Goal: Information Seeking & Learning: Learn about a topic

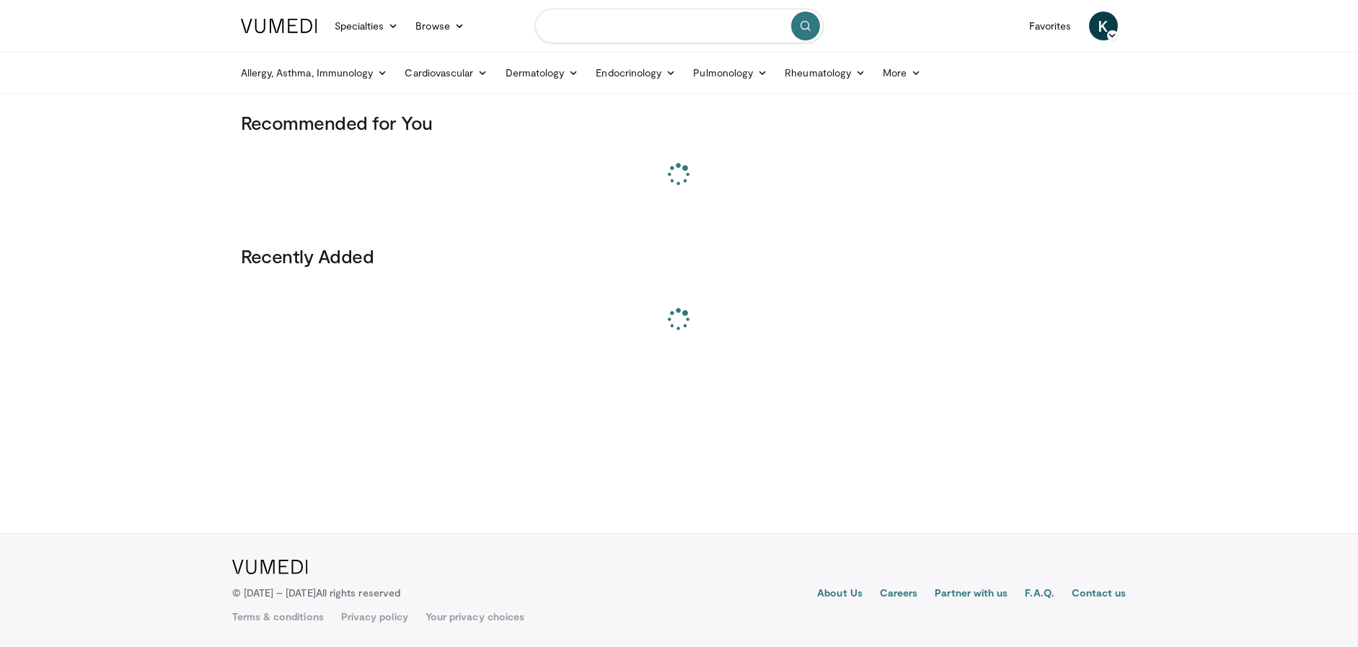
click at [562, 37] on input "Search topics, interventions" at bounding box center [679, 26] width 288 height 35
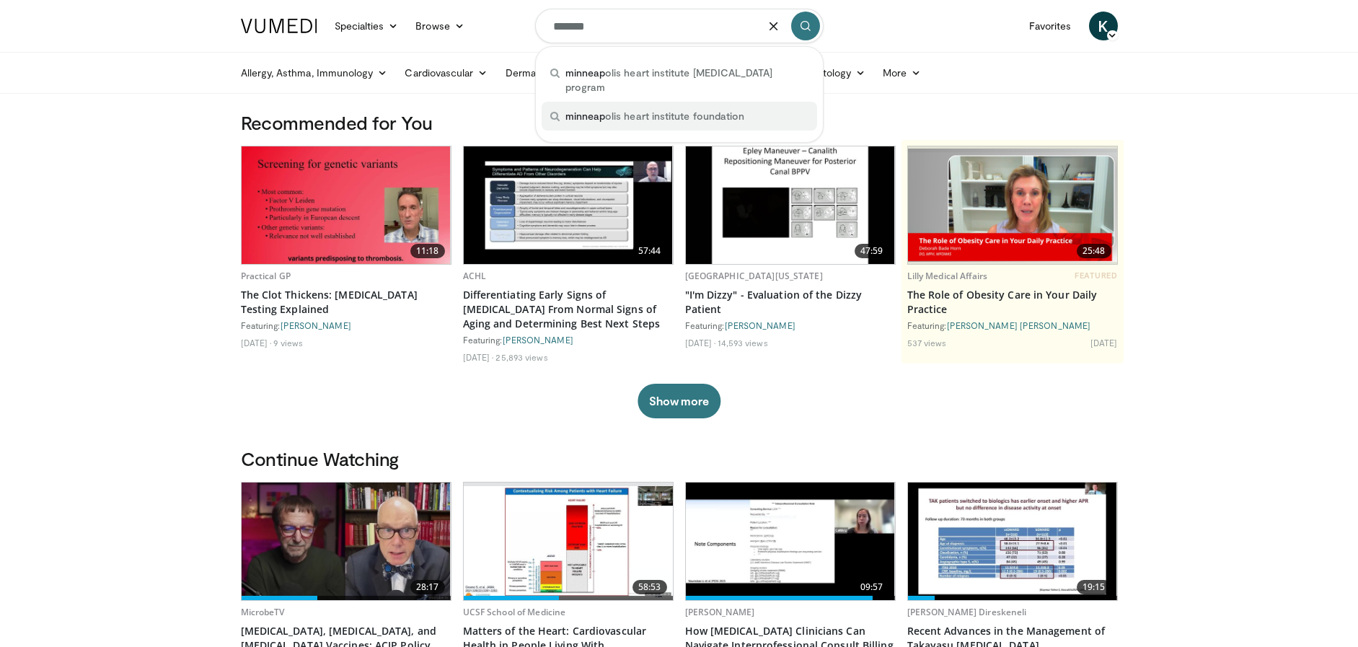
scroll to position [1, 0]
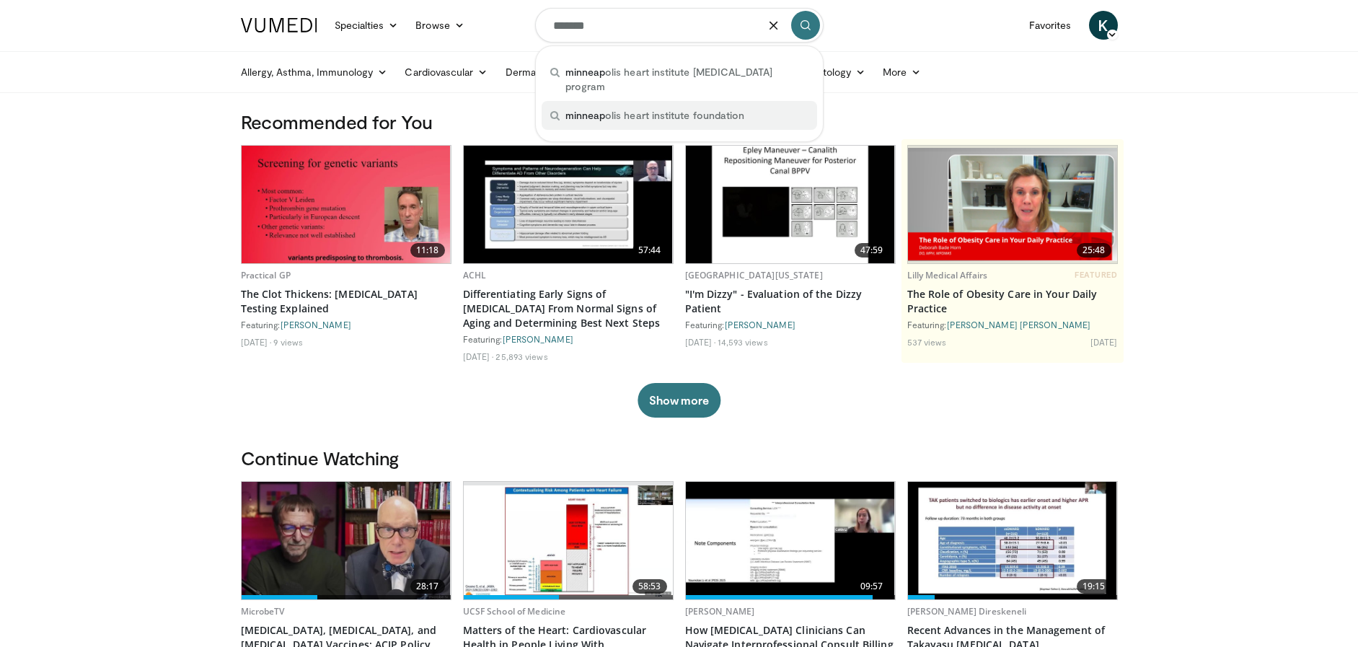
click at [666, 120] on span "minneap olis heart institute foundation" at bounding box center [655, 115] width 180 height 14
type input "**********"
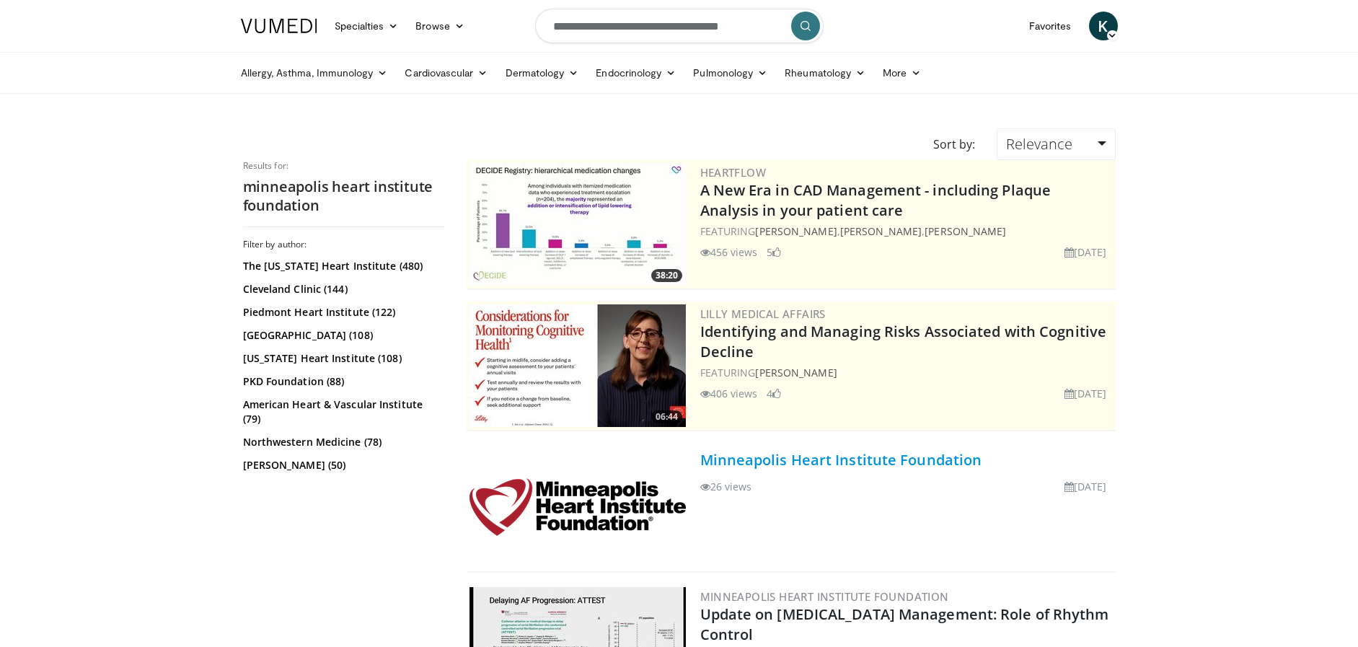
click at [837, 461] on link "Minneapolis Heart Institute Foundation" at bounding box center [841, 459] width 282 height 19
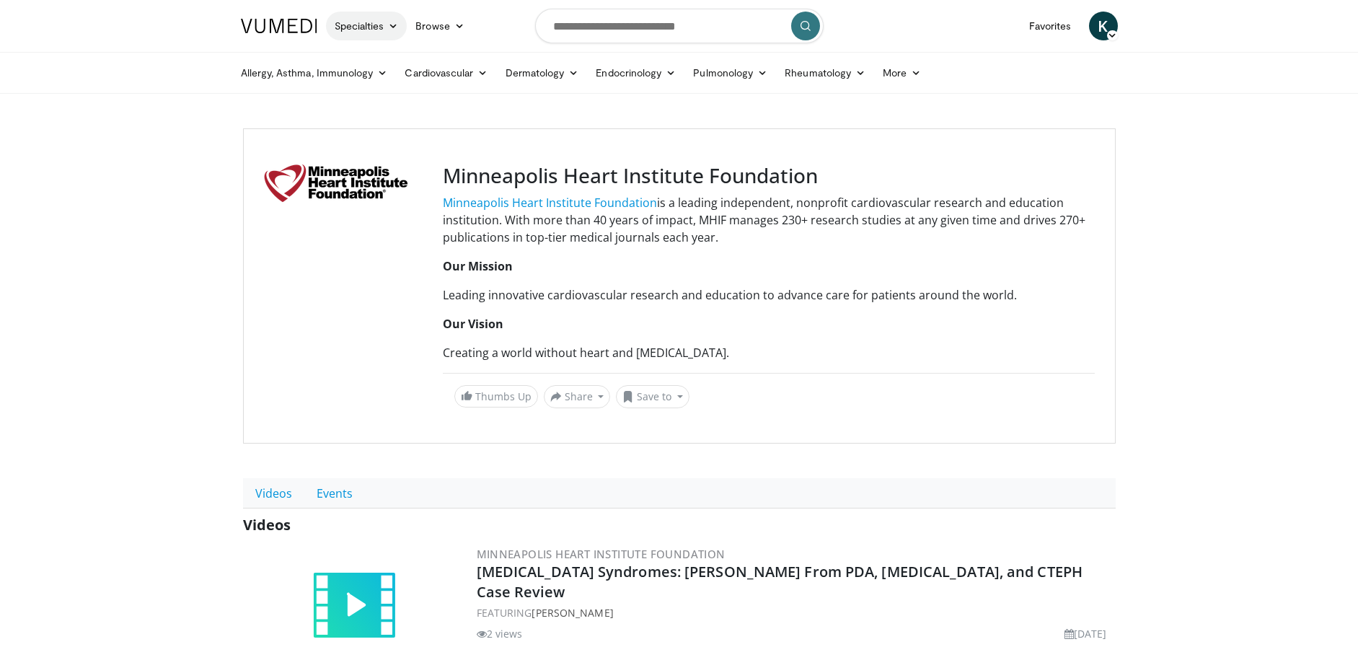
click at [376, 19] on link "Specialties" at bounding box center [366, 26] width 81 height 29
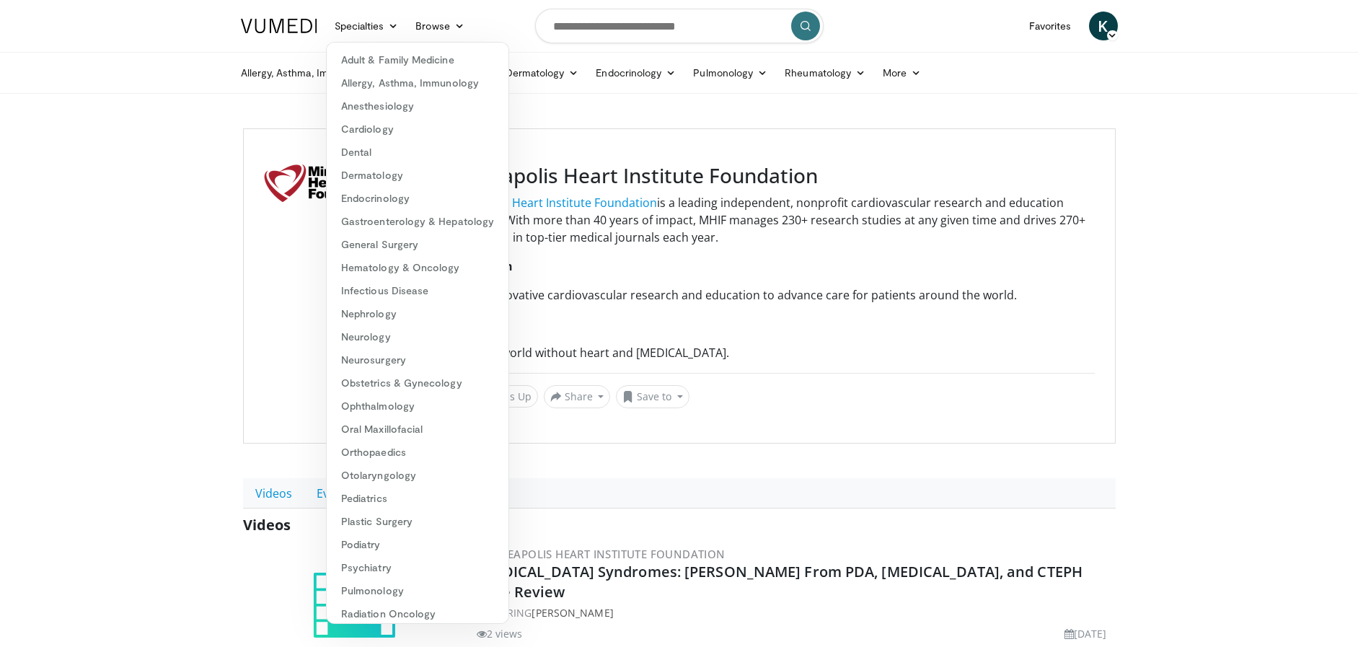
click at [232, 62] on div "Allergy, Asthma, Immunology Allergies Asthma Dermatitis Immunology Rhinosinusit…" at bounding box center [679, 73] width 894 height 40
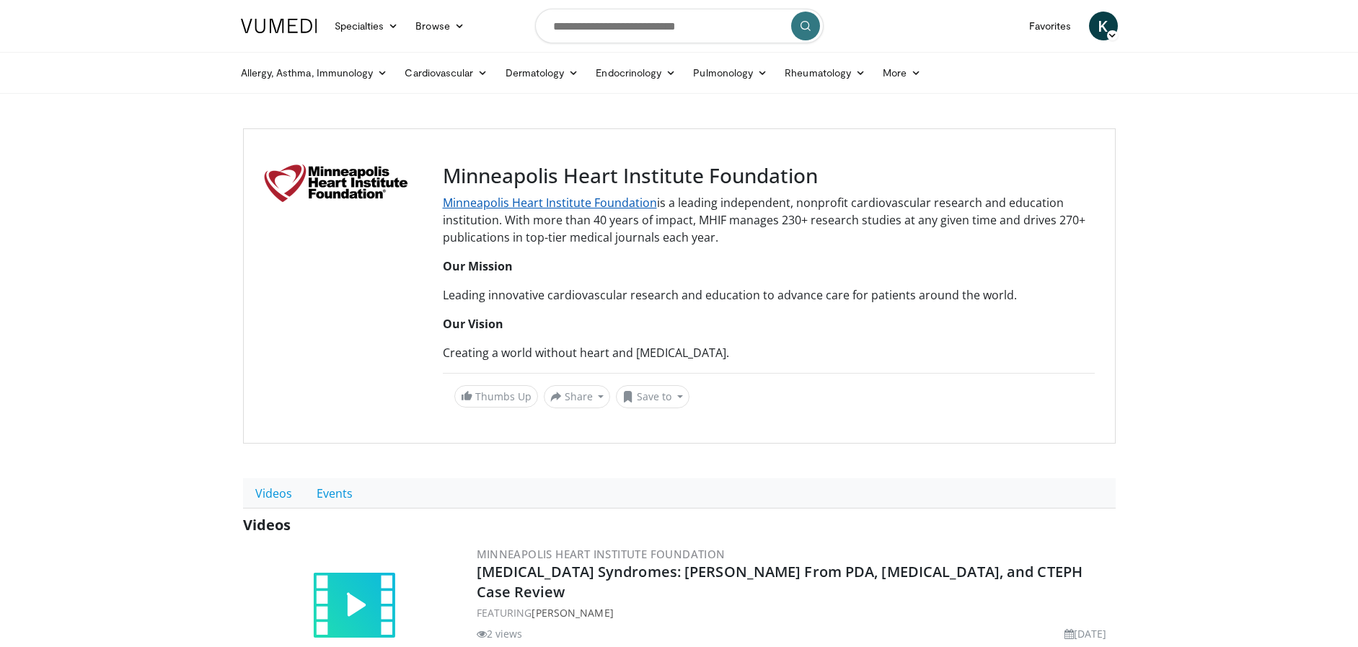
click at [600, 207] on link "Minneapolis Heart Institute Foundation" at bounding box center [550, 203] width 214 height 16
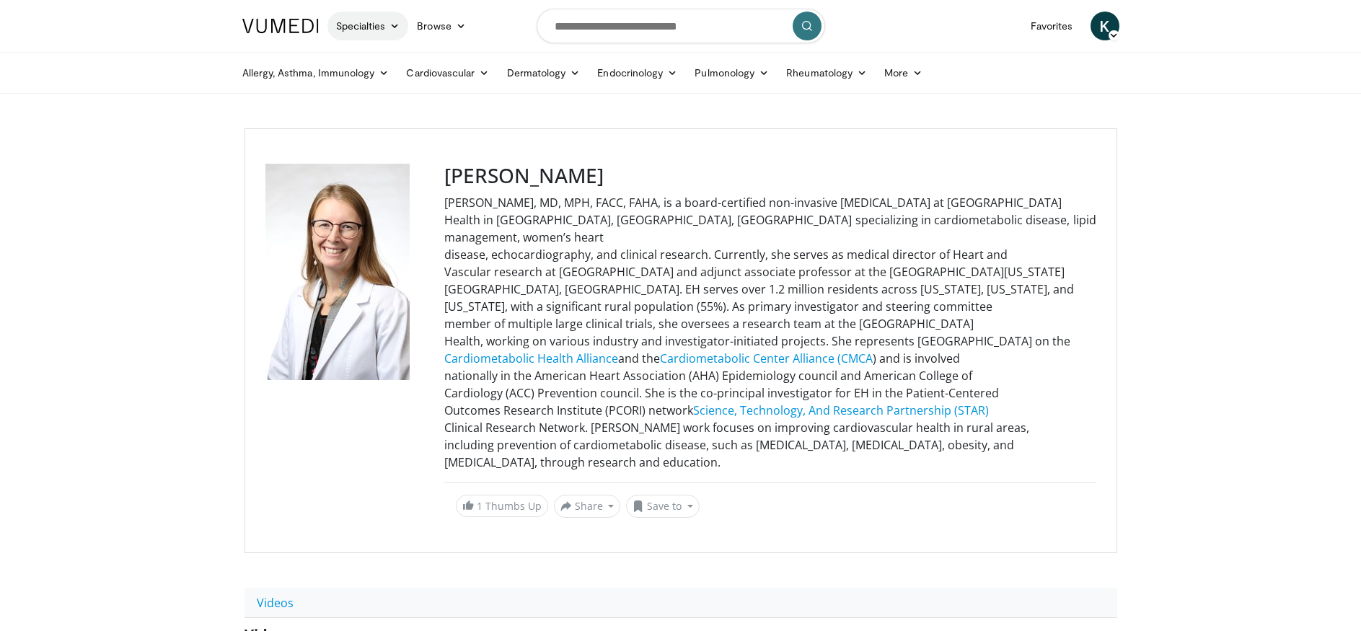
click at [379, 28] on link "Specialties" at bounding box center [367, 26] width 81 height 29
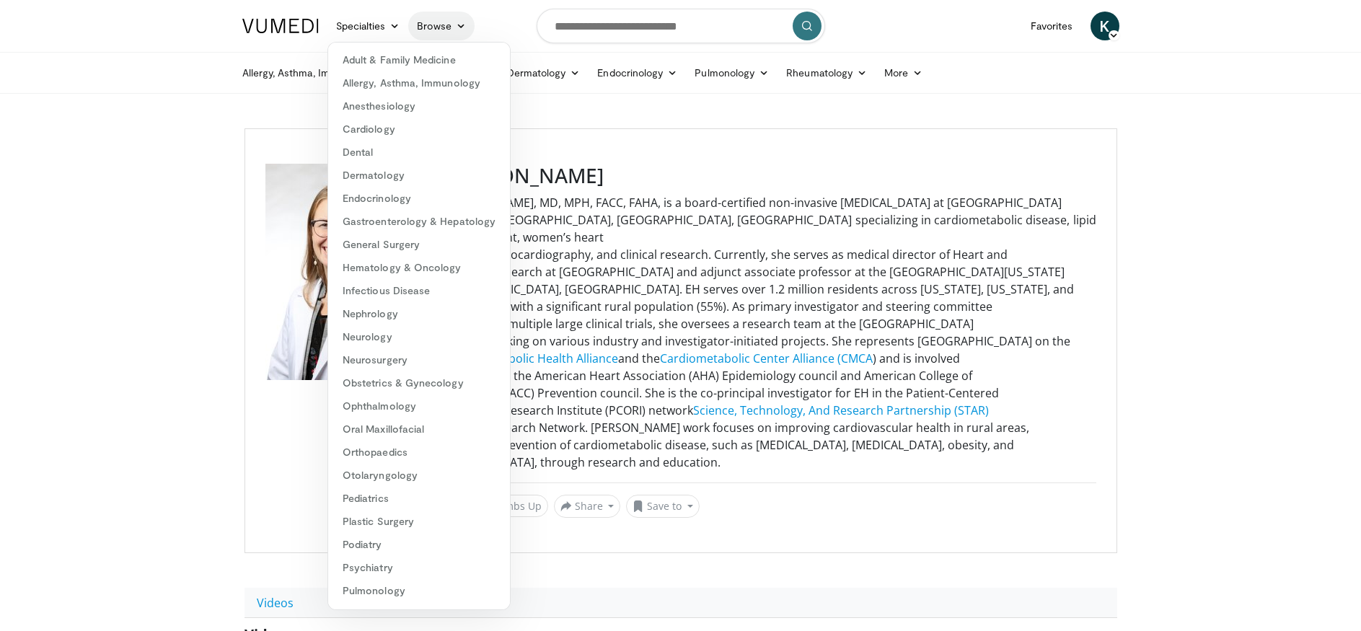
click at [422, 28] on link "Browse" at bounding box center [441, 26] width 66 height 29
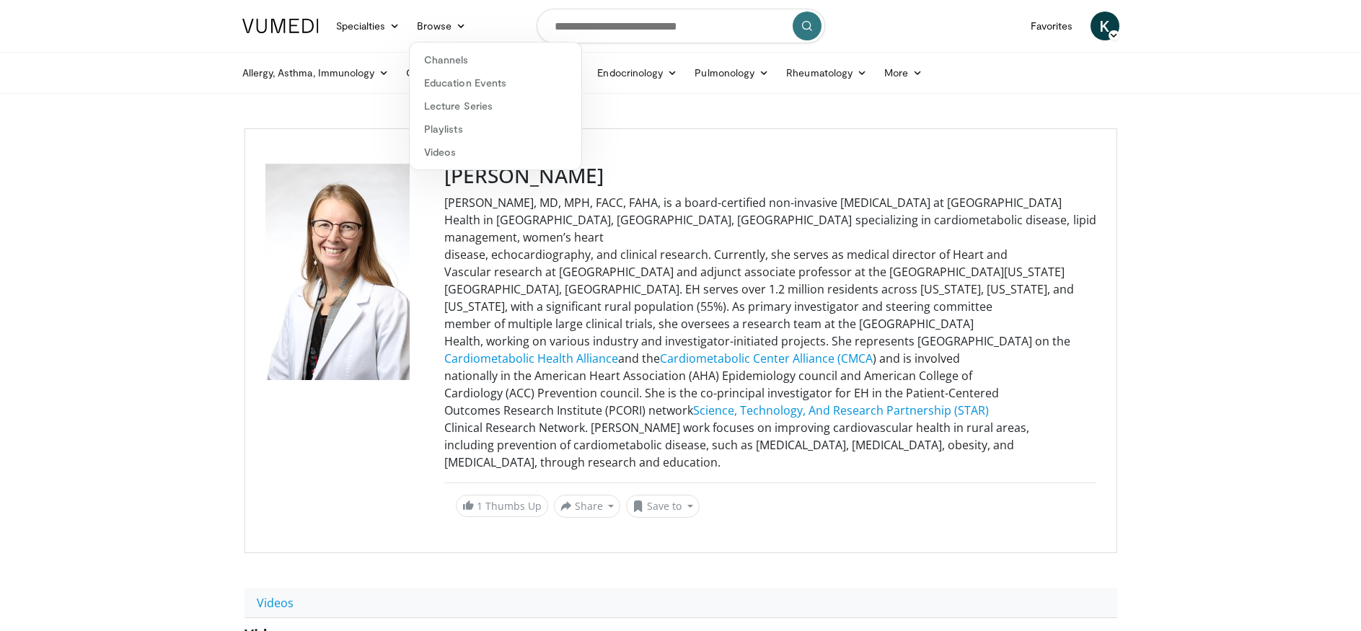
click at [428, 47] on div "Channels Education Events Lecture Series Playlists Videos" at bounding box center [495, 106] width 173 height 128
click at [442, 27] on link "Browse" at bounding box center [441, 26] width 66 height 29
click at [446, 52] on link "Channels" at bounding box center [496, 59] width 172 height 23
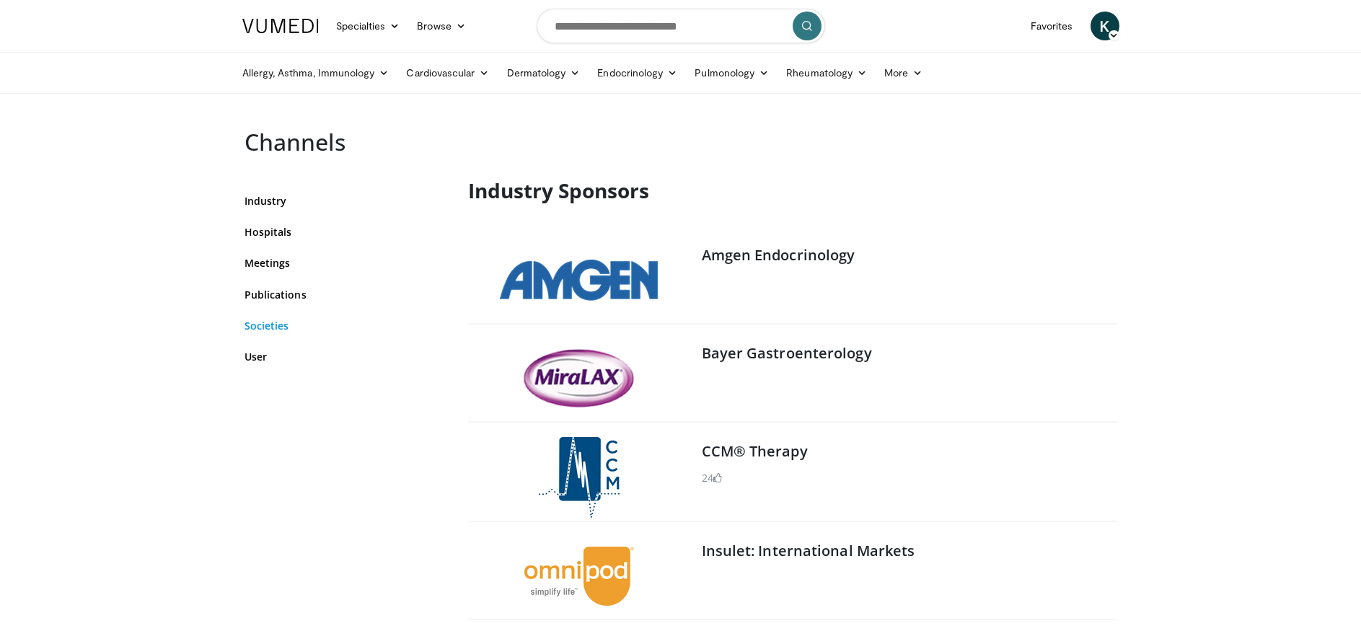
click at [274, 322] on link "Societies" at bounding box center [345, 325] width 202 height 15
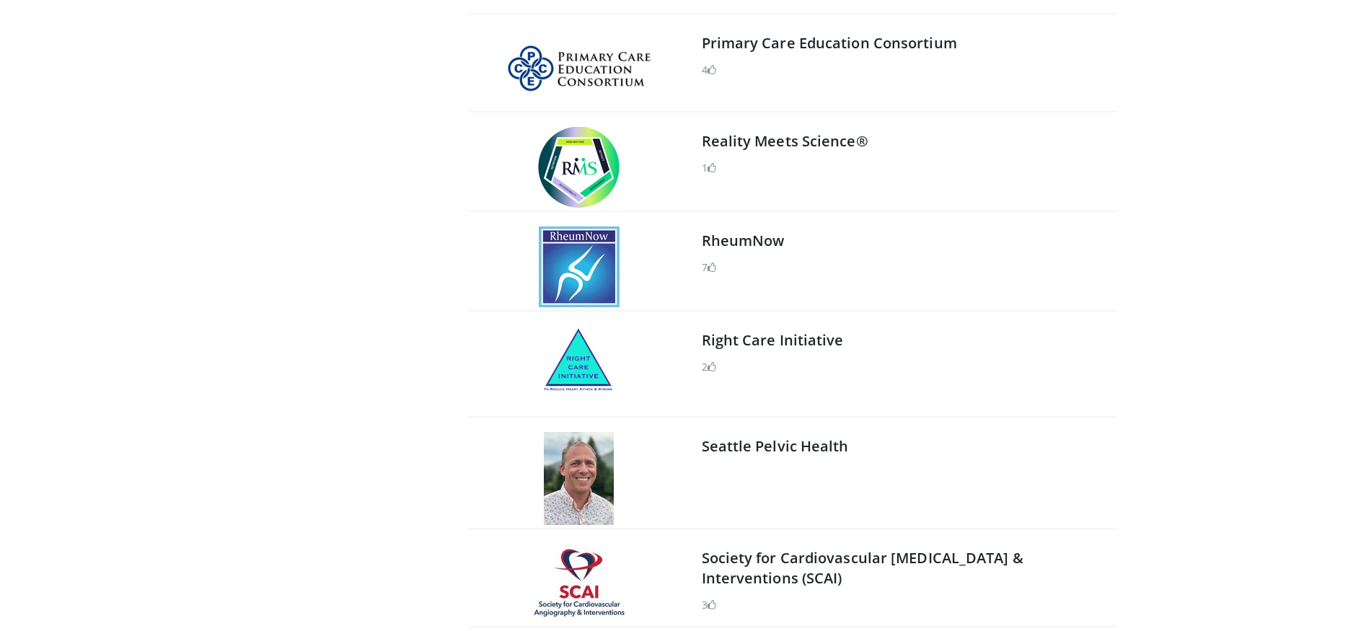
scroll to position [19340, 0]
click at [807, 49] on link "Primary Care Education Consortium" at bounding box center [829, 41] width 255 height 19
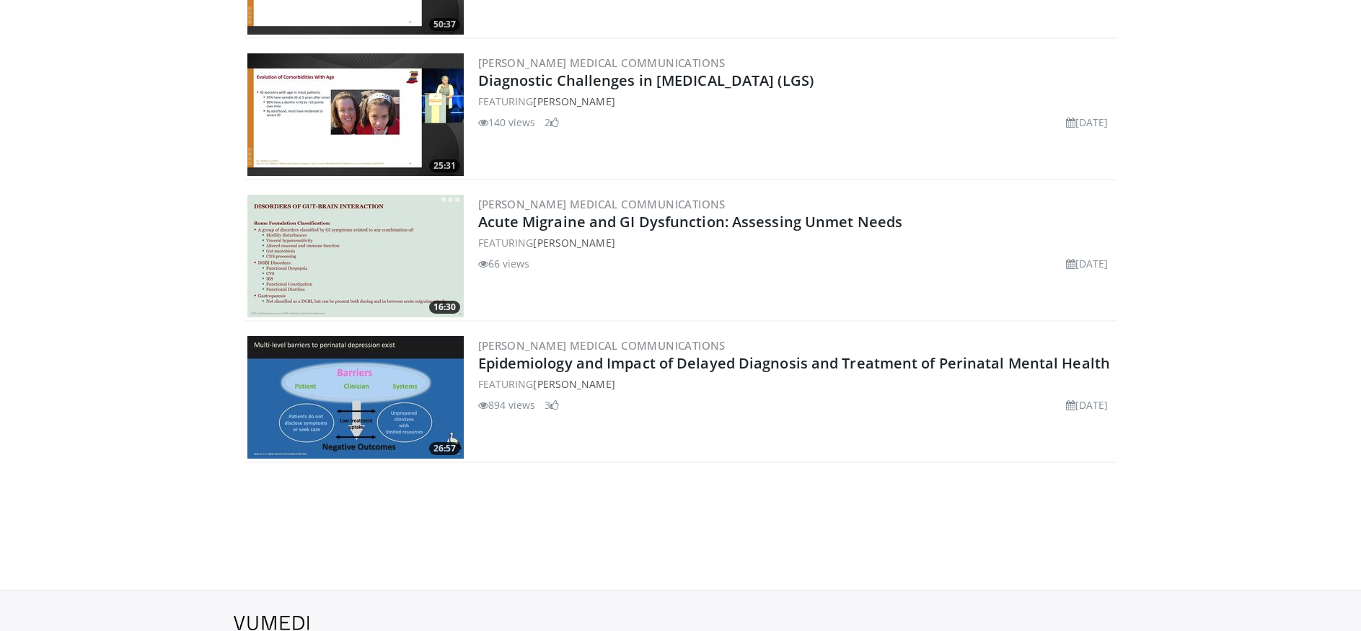
scroll to position [2794, 0]
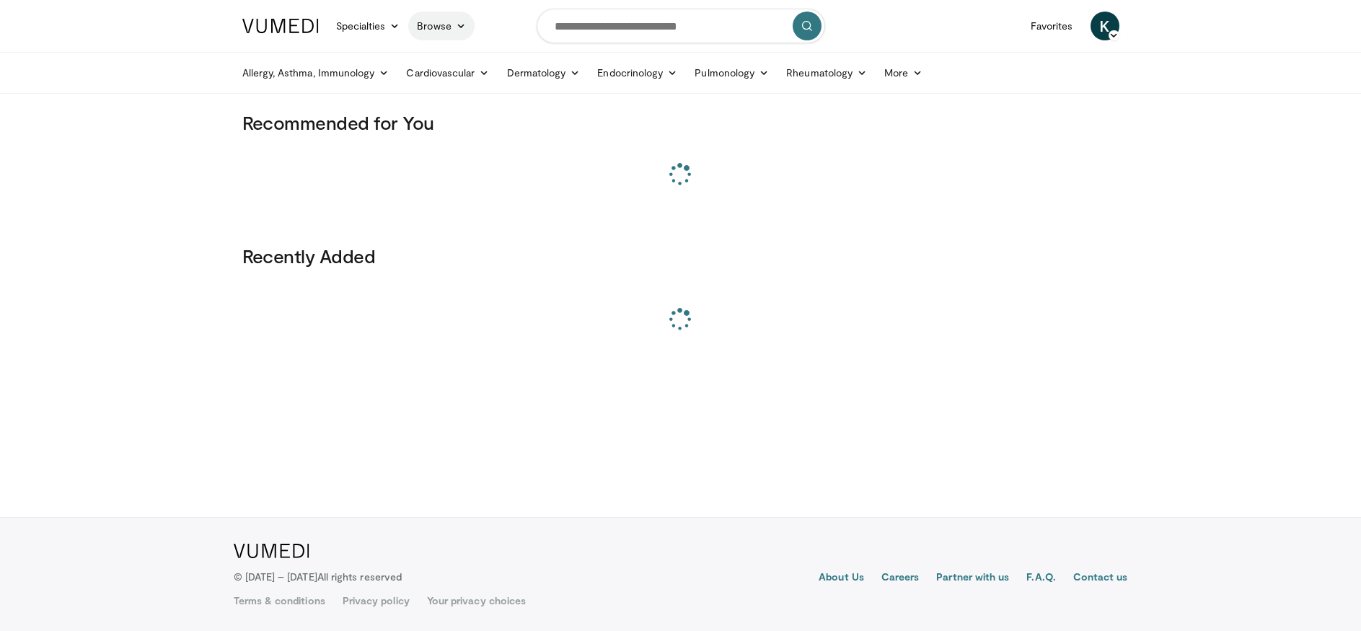
click at [421, 24] on link "Browse" at bounding box center [441, 26] width 66 height 29
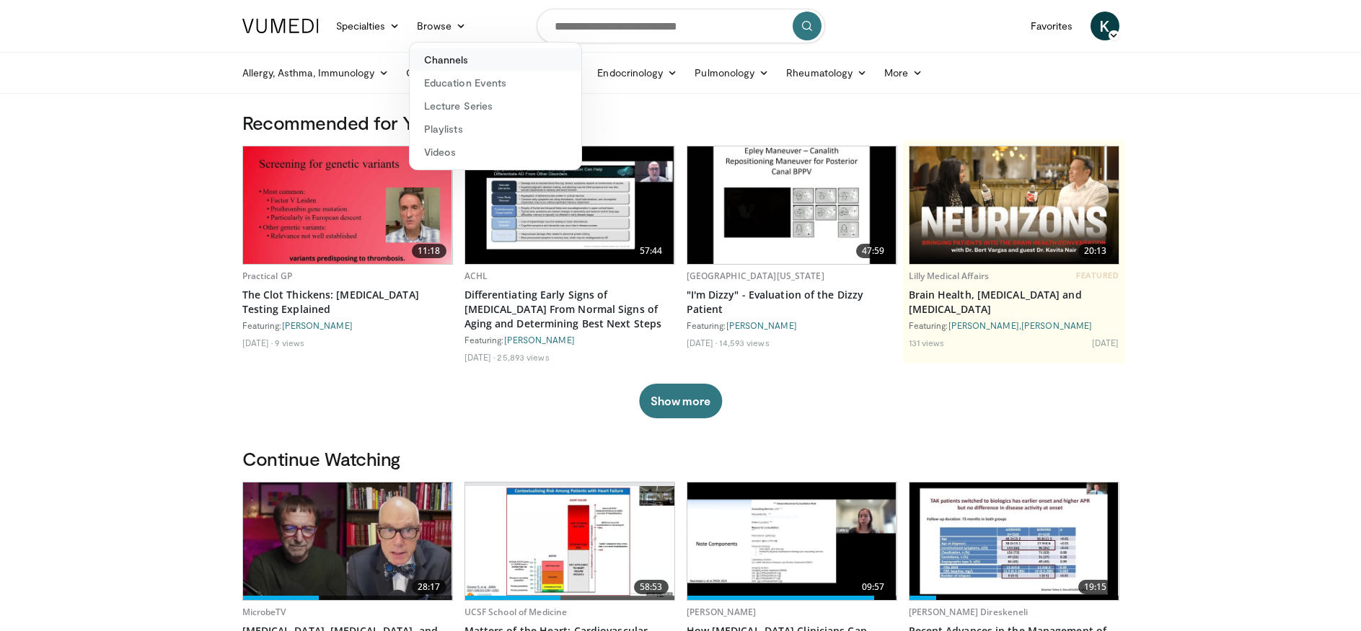
click at [441, 56] on link "Channels" at bounding box center [496, 59] width 172 height 23
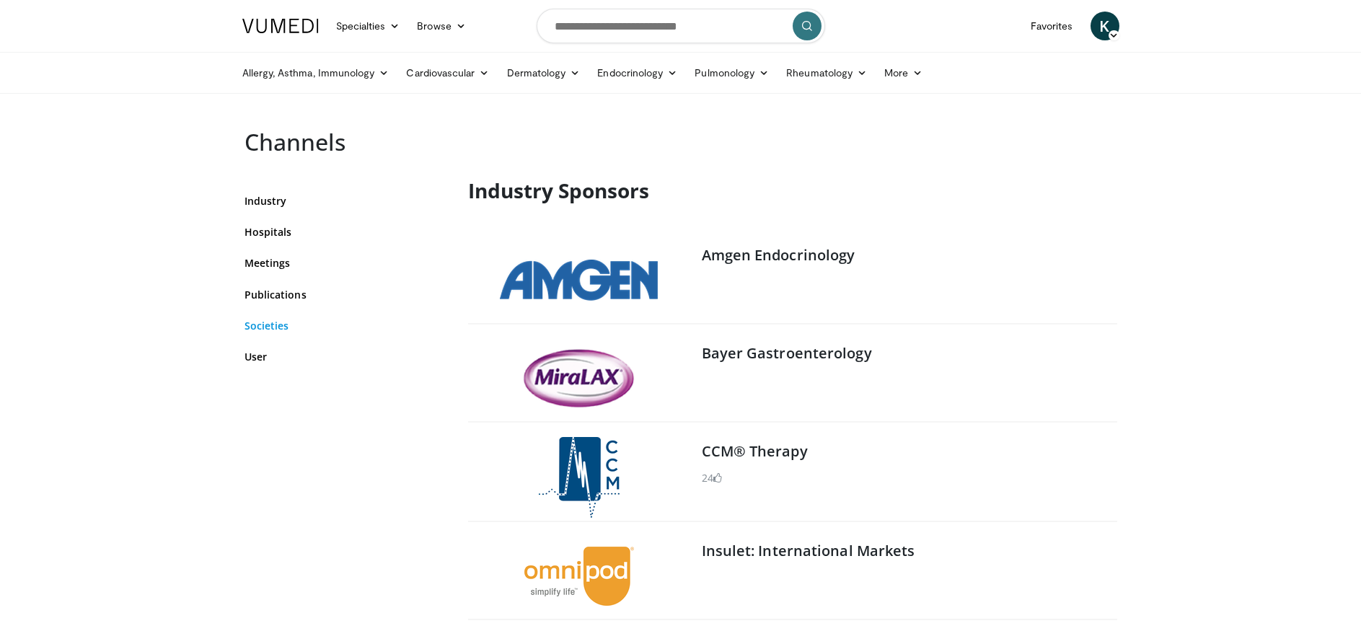
click at [265, 330] on link "Societies" at bounding box center [345, 325] width 202 height 15
click at [684, 42] on input "Search topics, interventions" at bounding box center [681, 26] width 288 height 35
type input "**********"
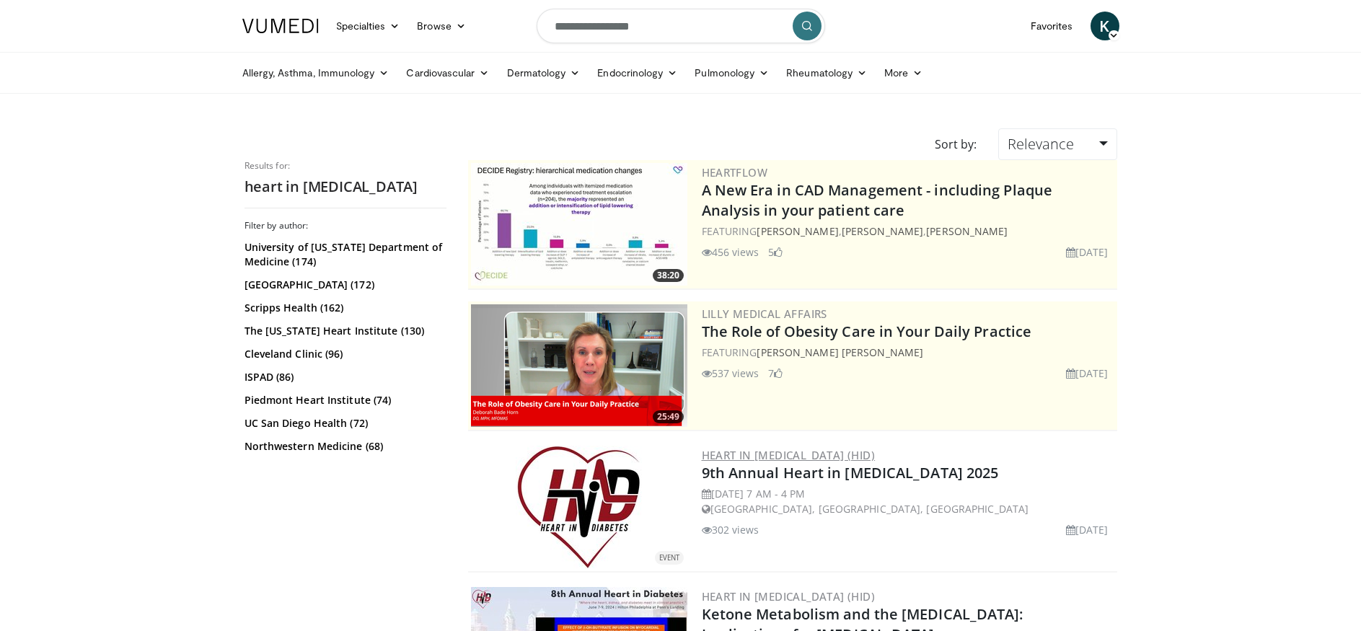
click at [761, 454] on link "Heart in [MEDICAL_DATA] (HiD)" at bounding box center [789, 455] width 174 height 14
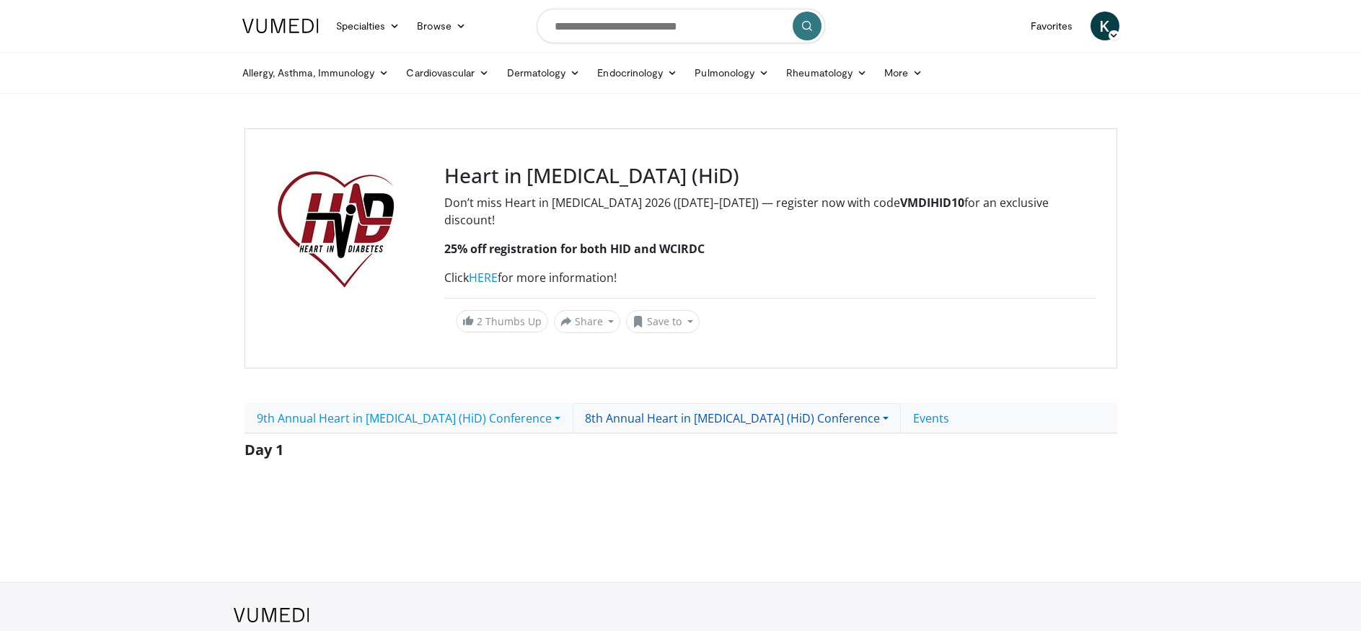
click at [635, 403] on link "8th Annual Heart in [MEDICAL_DATA] (HiD) Conference" at bounding box center [737, 418] width 328 height 30
click at [593, 439] on link "Day 1" at bounding box center [630, 450] width 114 height 23
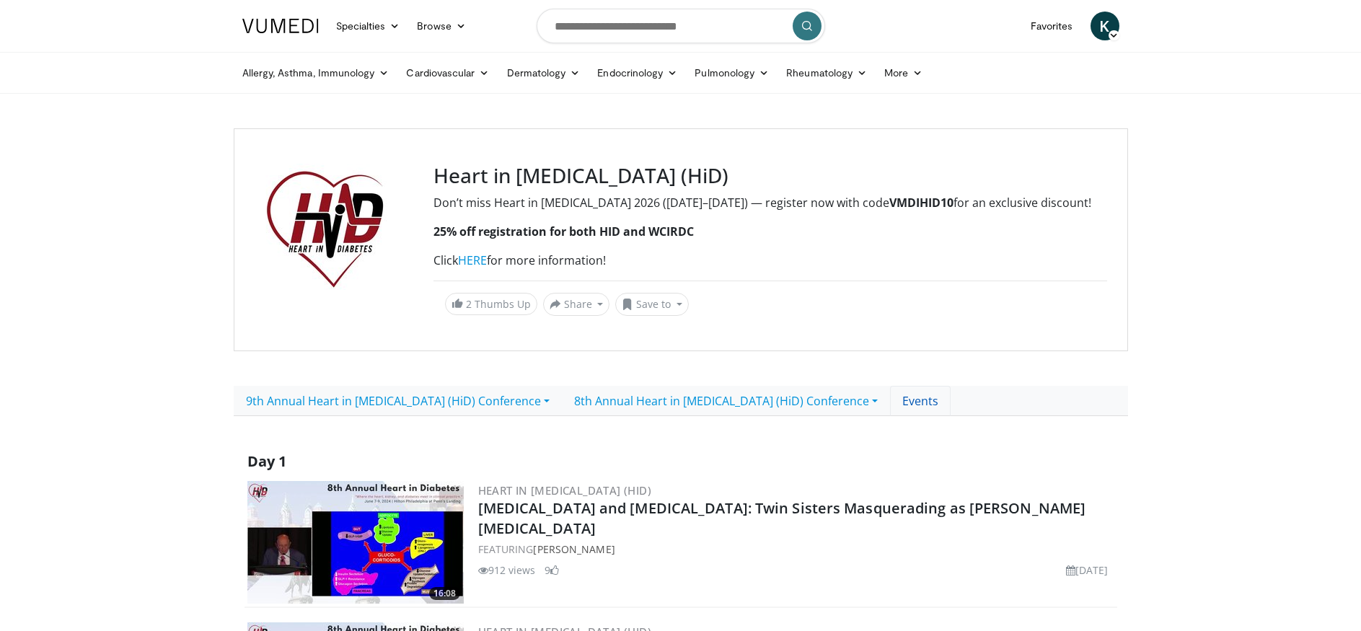
click at [890, 400] on link "Events" at bounding box center [920, 401] width 61 height 30
click at [591, 26] on input "Search topics, interventions" at bounding box center [681, 26] width 288 height 35
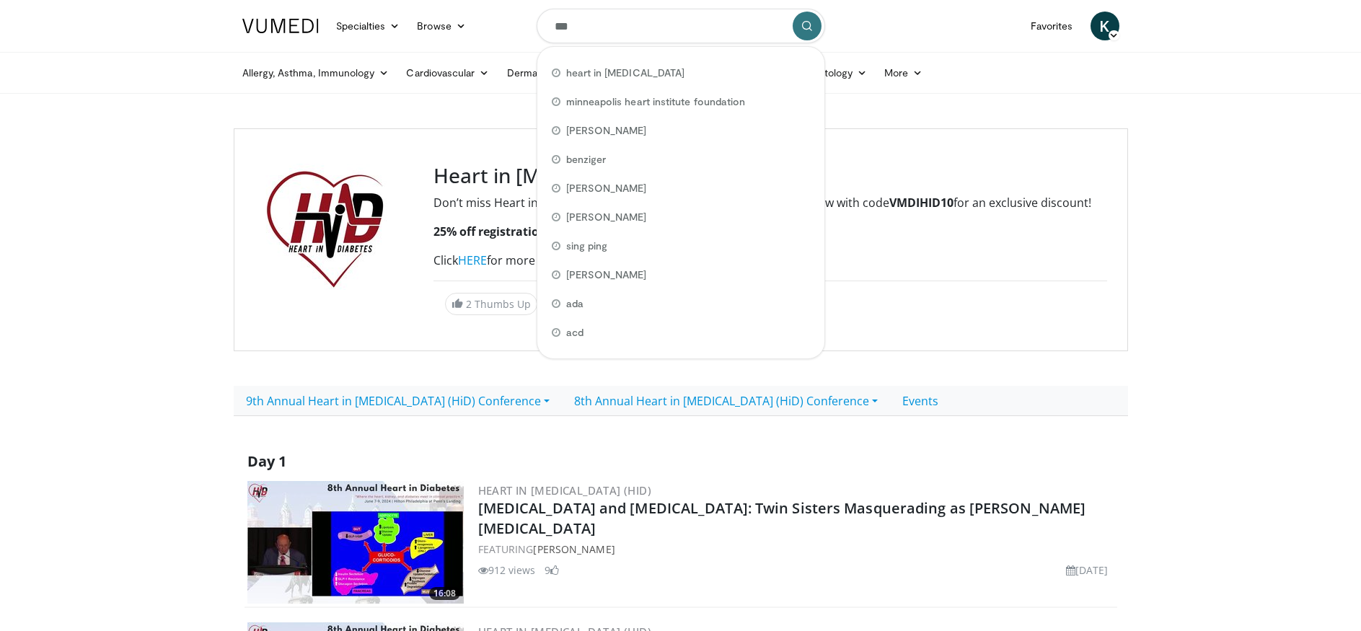
type input "****"
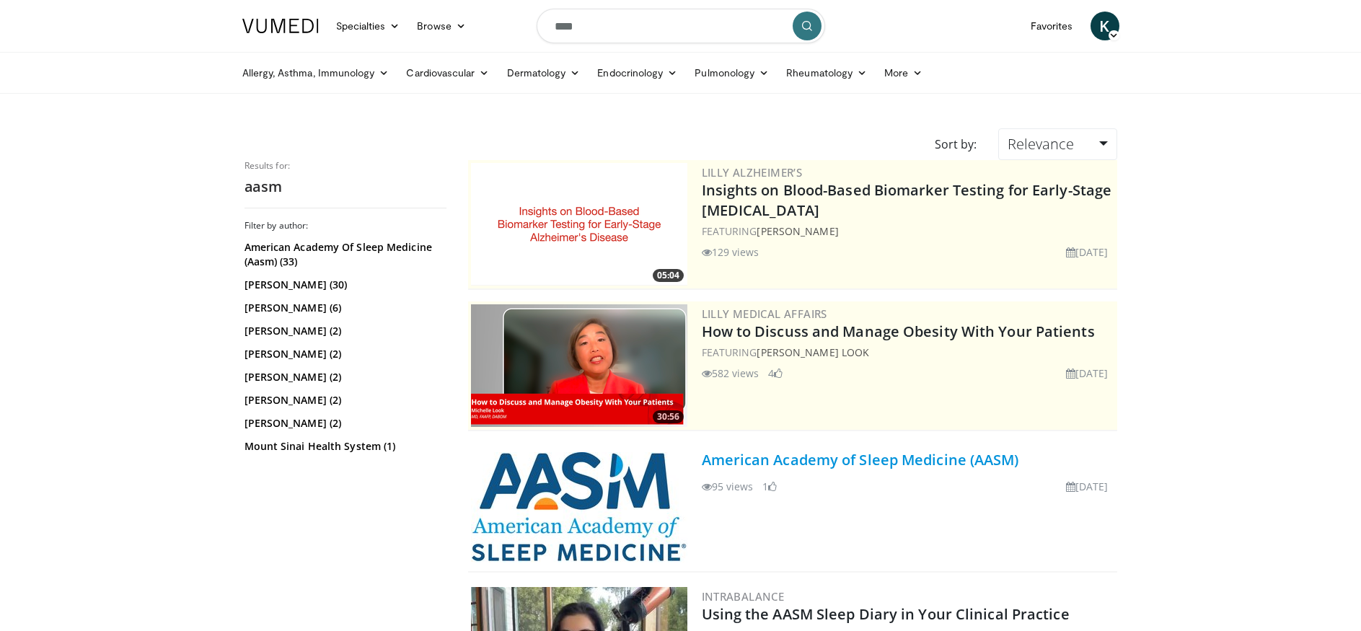
click at [837, 462] on link "American Academy of Sleep Medicine (AASM)" at bounding box center [860, 459] width 317 height 19
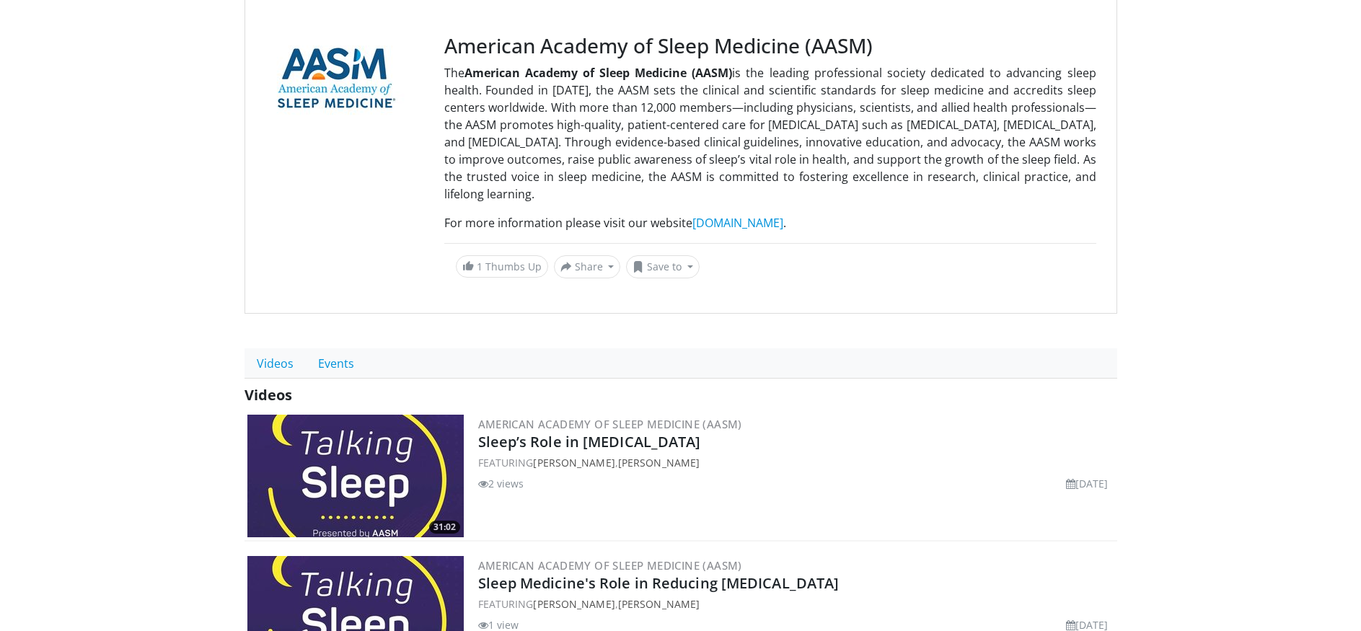
scroll to position [143, 0]
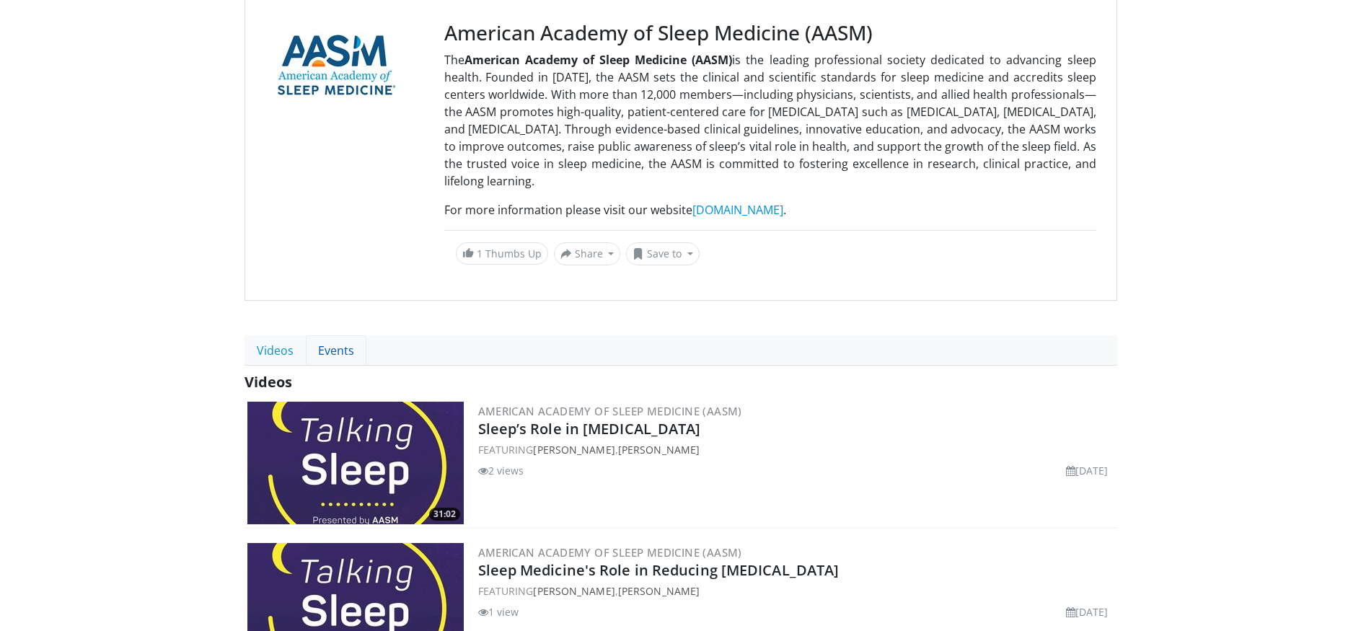
click at [356, 348] on link "Events" at bounding box center [336, 350] width 61 height 30
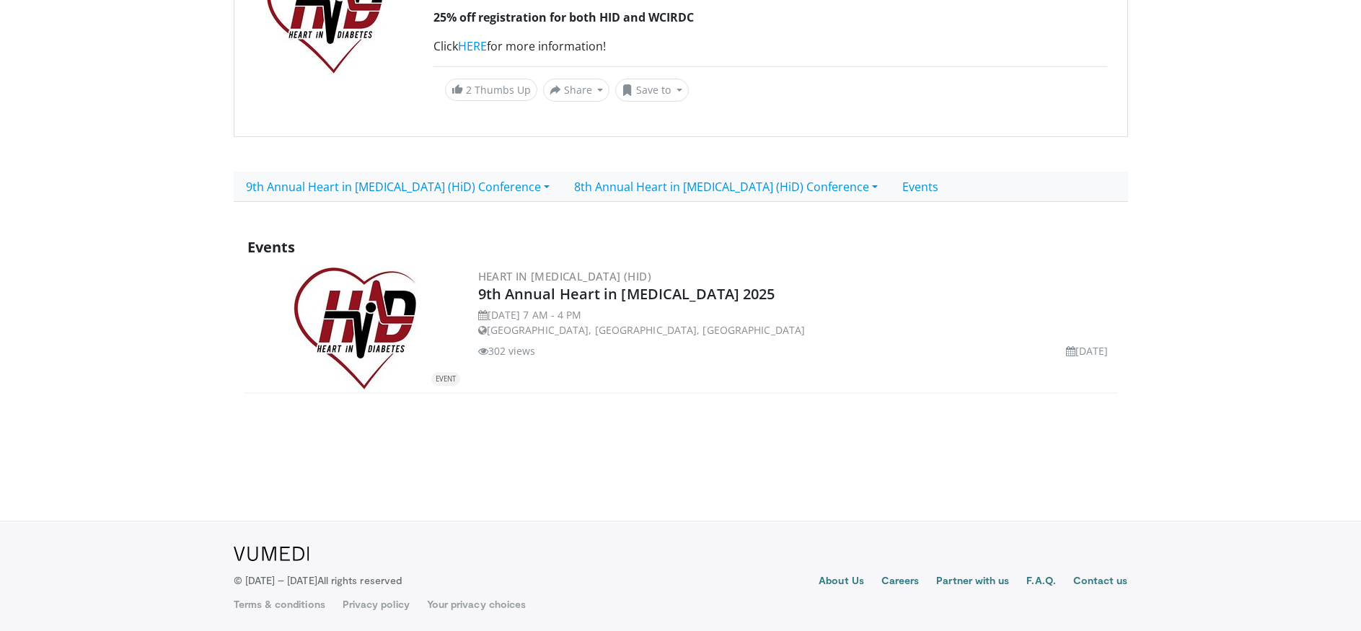
scroll to position [216, 0]
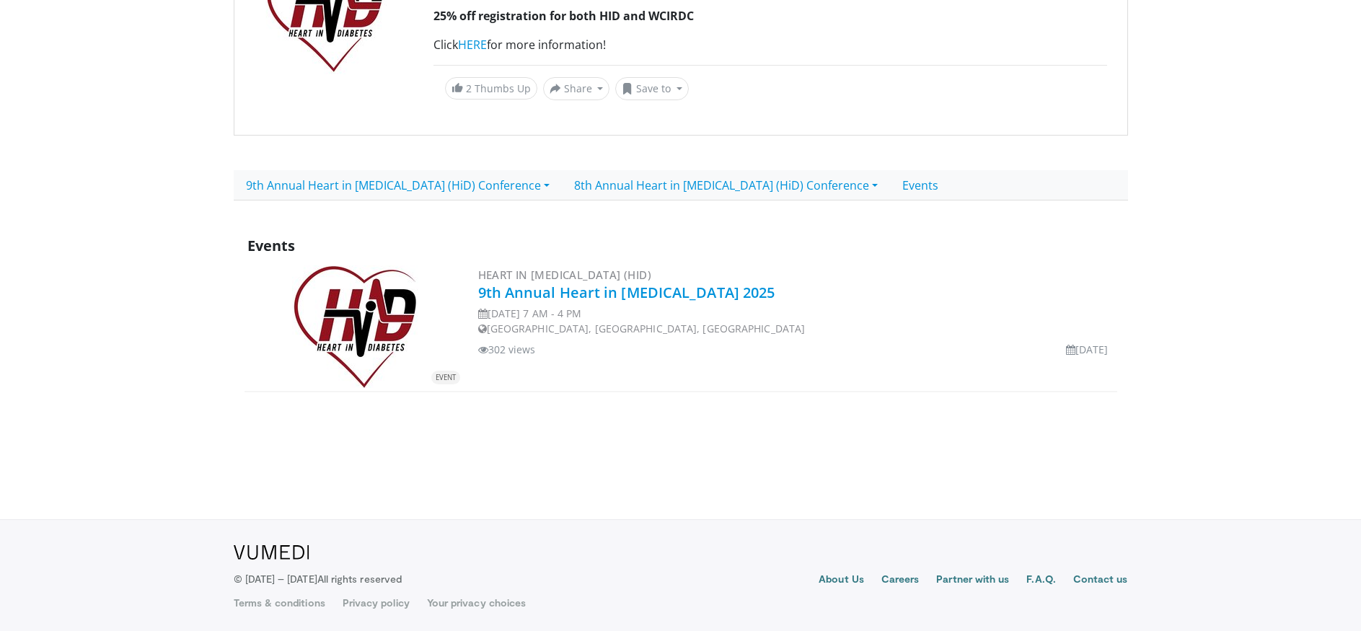
click at [567, 296] on link "9th Annual Heart in [MEDICAL_DATA] 2025" at bounding box center [626, 292] width 297 height 19
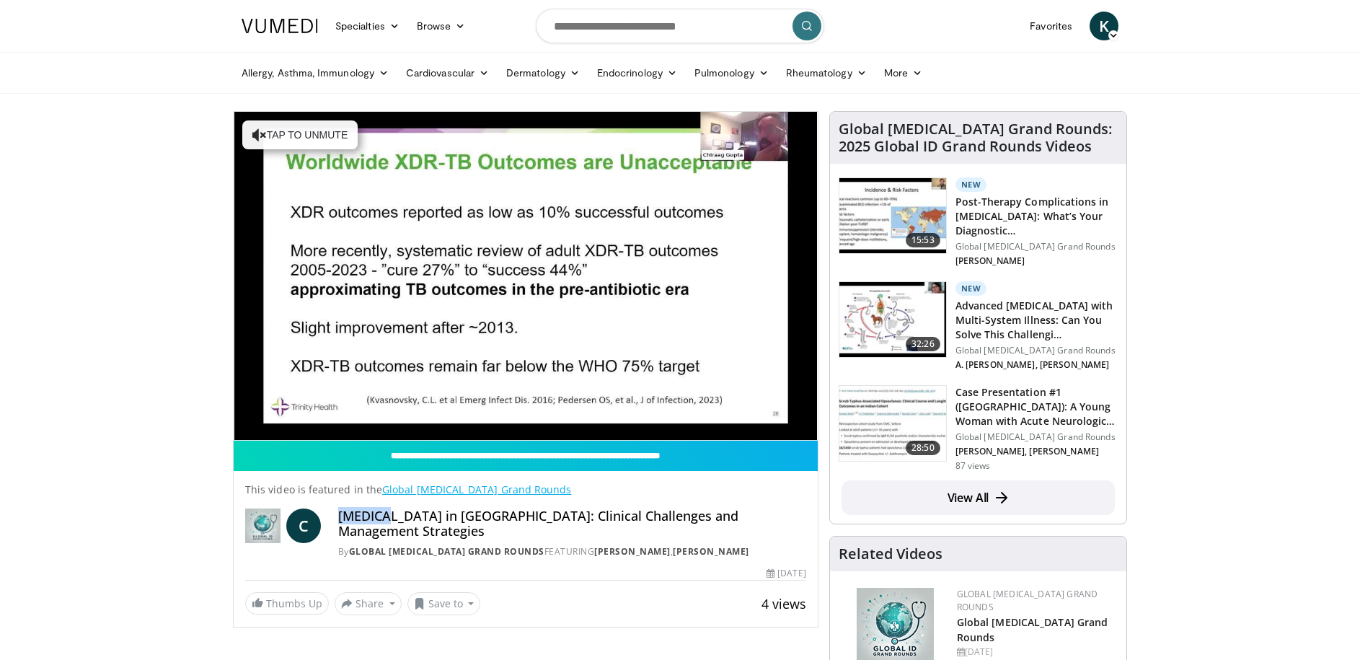
drag, startPoint x: 340, startPoint y: 514, endPoint x: 385, endPoint y: 514, distance: 45.4
click at [385, 514] on h4 "XDR-TB in North America: Clinical Challenges and Management Strategies" at bounding box center [572, 523] width 468 height 31
copy h4 "XDR-TB"
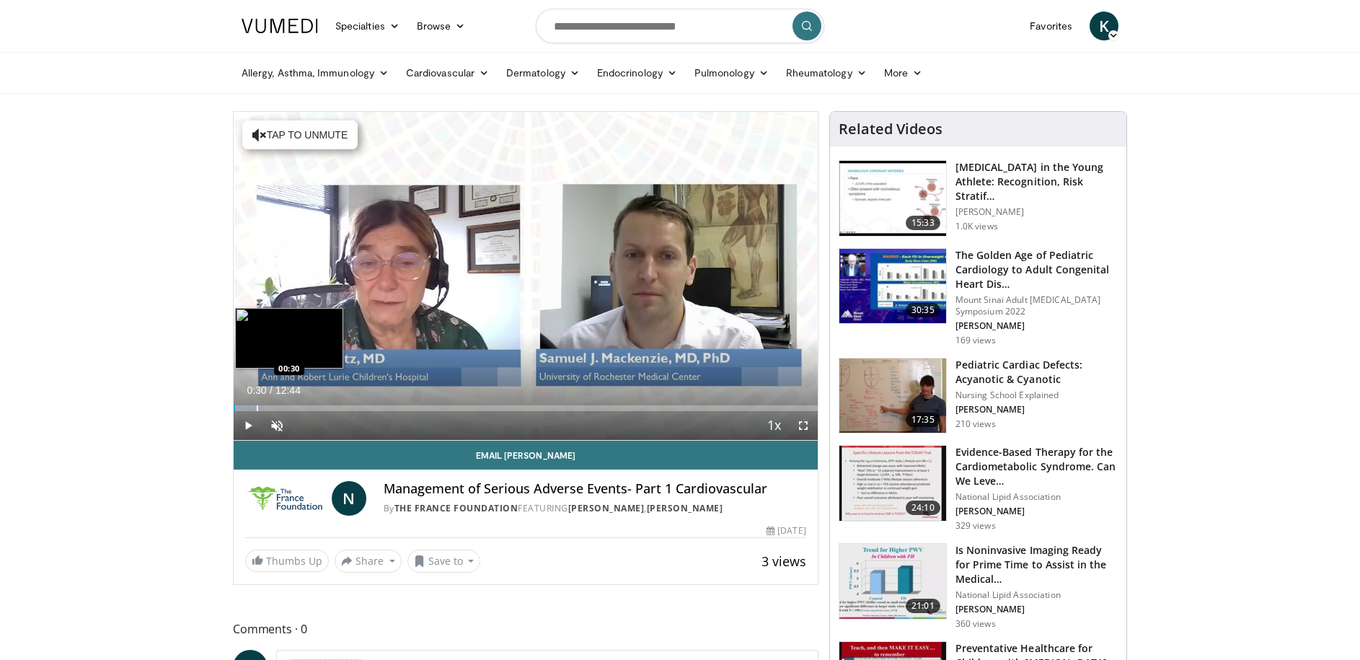
click at [256, 399] on div "Loaded : 5.21% 00:30 00:30" at bounding box center [526, 404] width 584 height 14
click at [289, 402] on div "Loaded : 9.13% 00:31 01:13" at bounding box center [526, 404] width 584 height 14
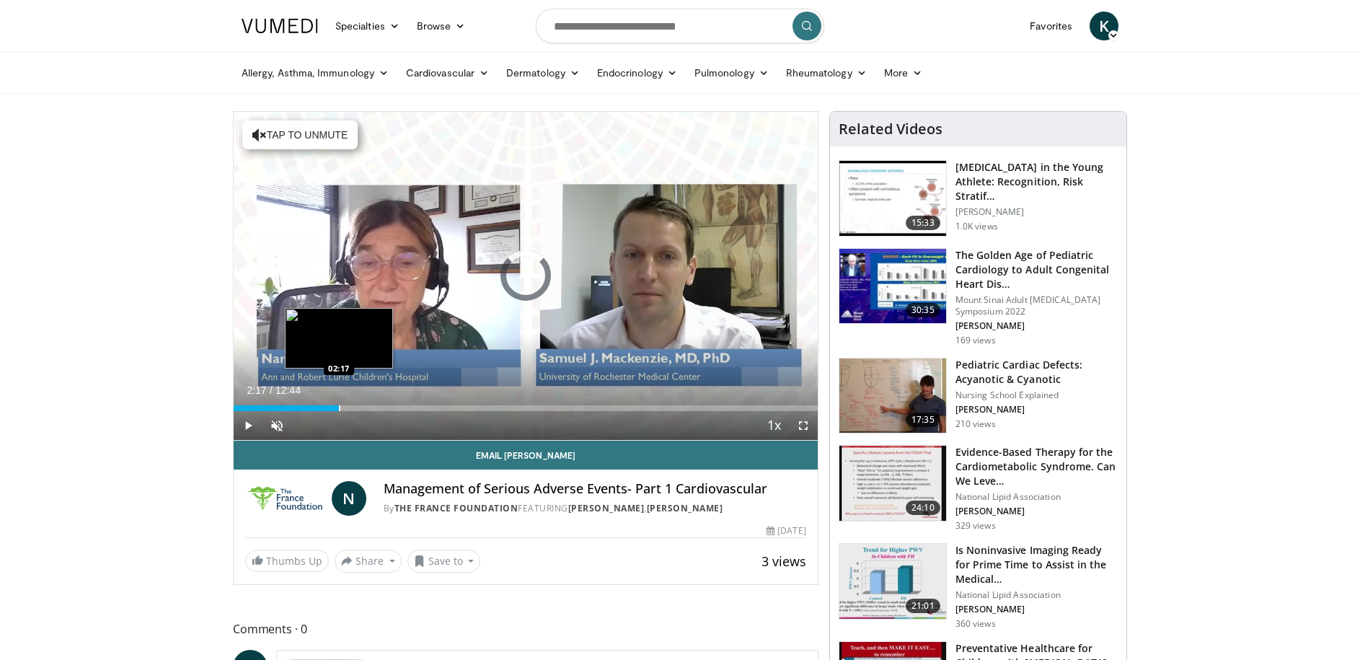
click at [338, 400] on div "Loaded : 17.00% 01:14 02:17" at bounding box center [526, 404] width 584 height 14
click at [391, 402] on div "Loaded : 22.23% 02:18 03:25" at bounding box center [526, 404] width 584 height 14
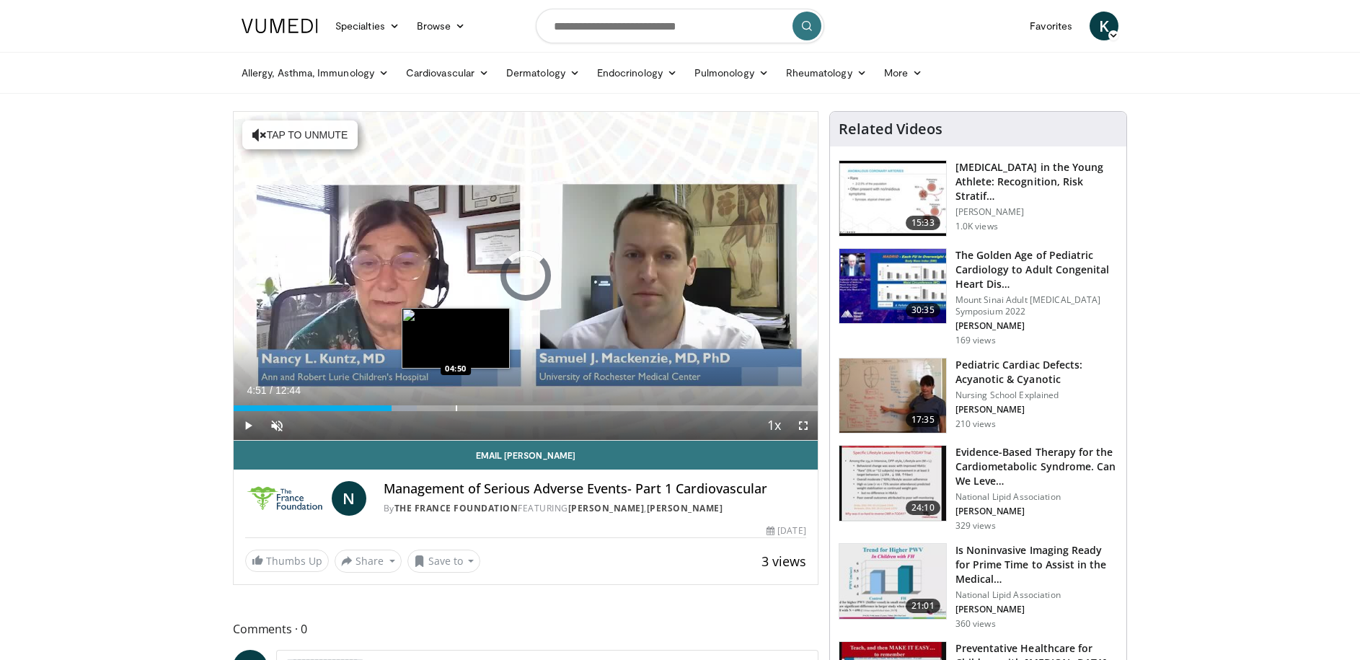
click at [456, 404] on div "Loaded : 31.38% 03:26 04:50" at bounding box center [526, 404] width 584 height 14
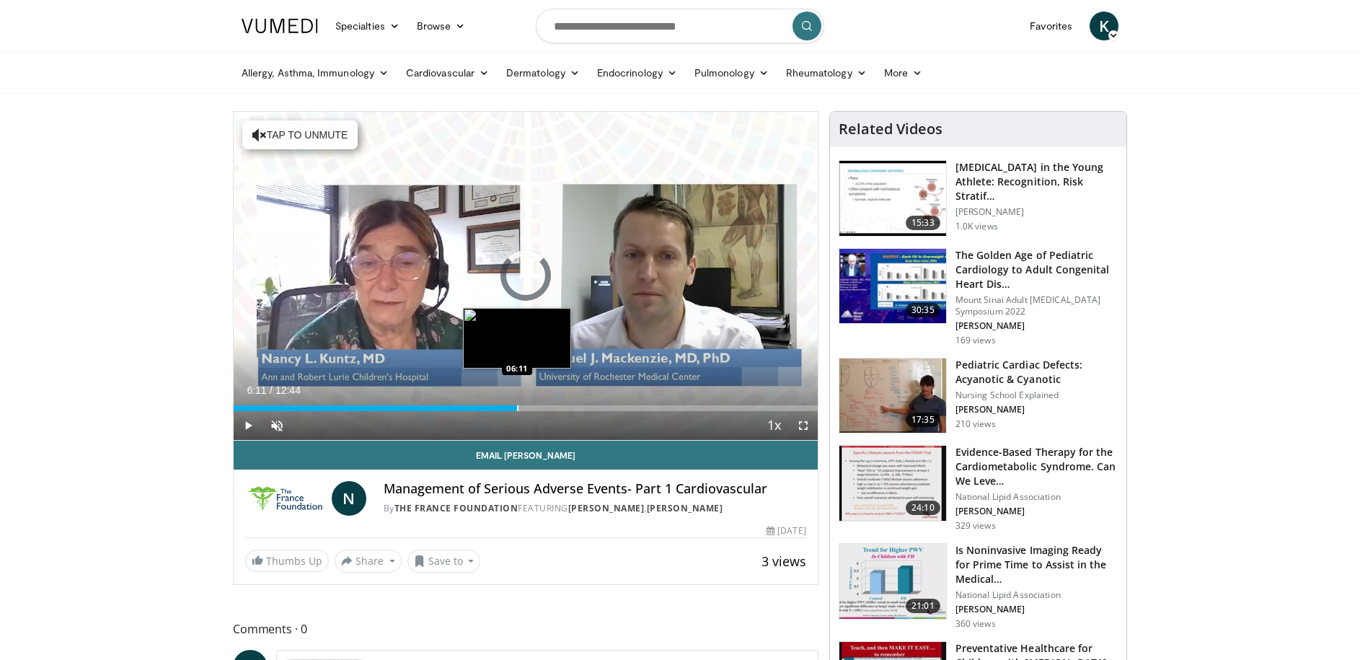
click at [517, 405] on div "Progress Bar" at bounding box center [517, 408] width 1 height 6
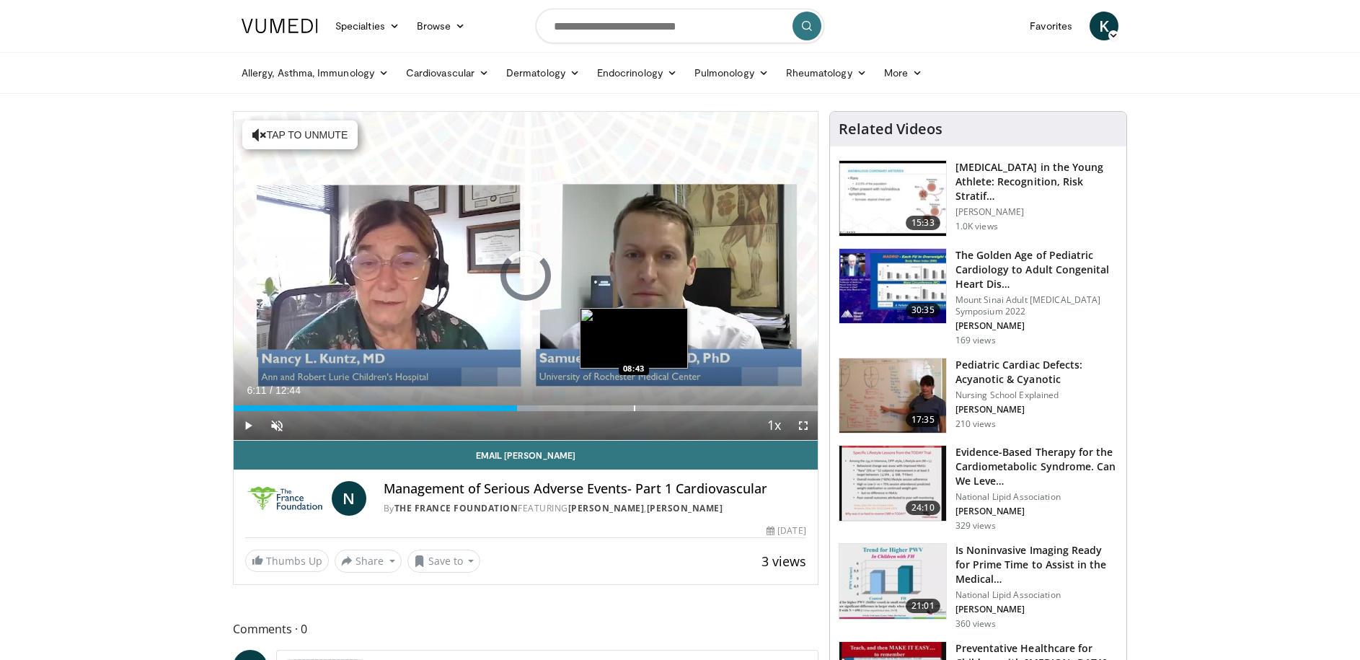
click at [634, 406] on div "Progress Bar" at bounding box center [634, 408] width 1 height 6
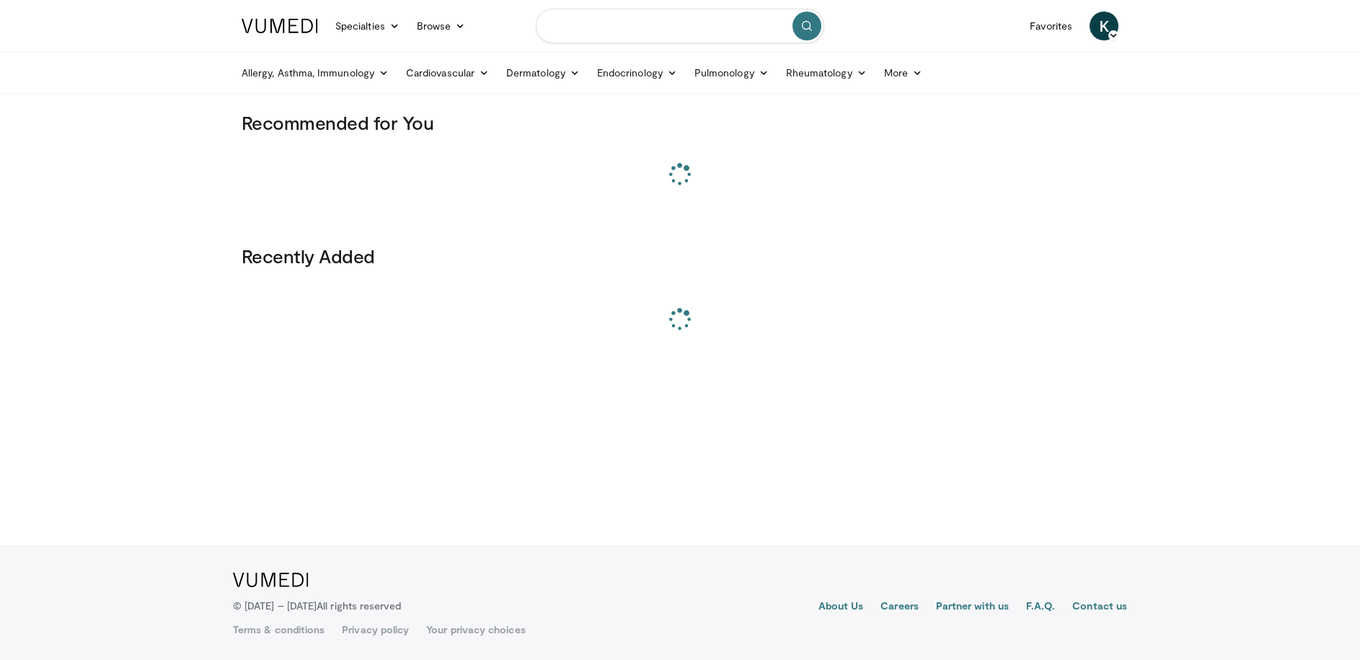
click at [632, 34] on input "Search topics, interventions" at bounding box center [680, 26] width 288 height 35
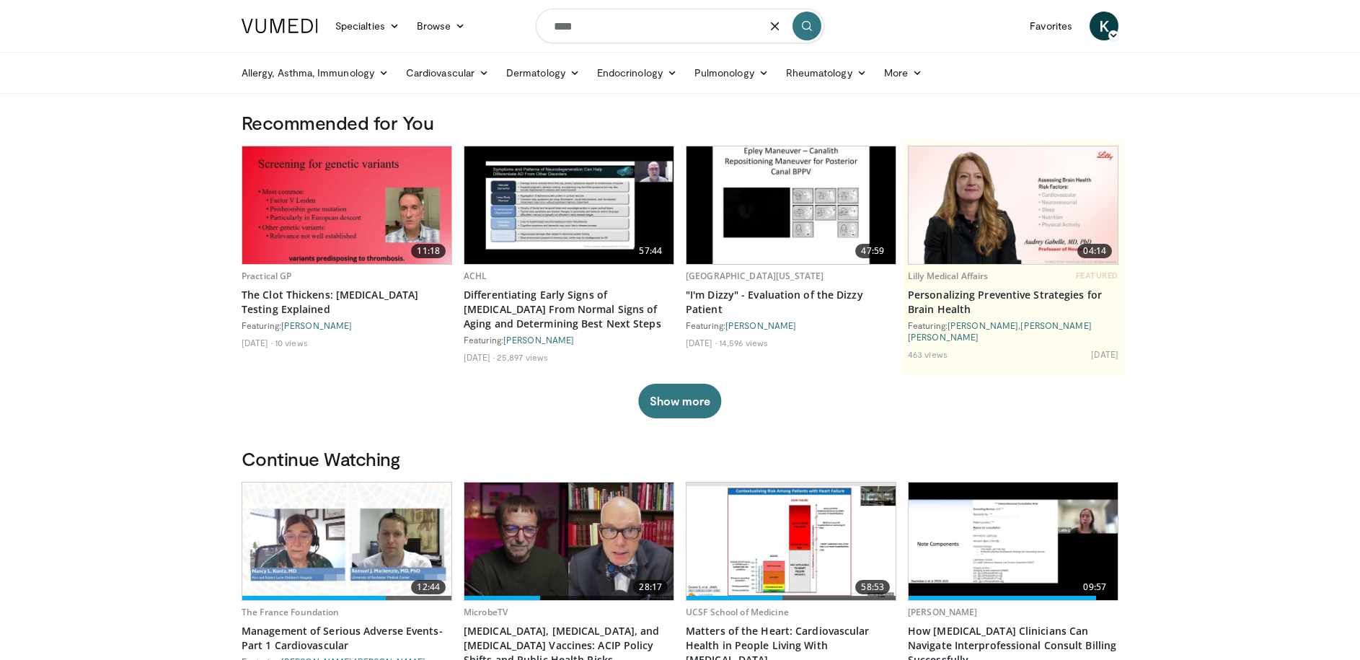
click at [613, 23] on input "****" at bounding box center [680, 26] width 288 height 35
click at [539, 26] on input "****" at bounding box center [680, 26] width 288 height 35
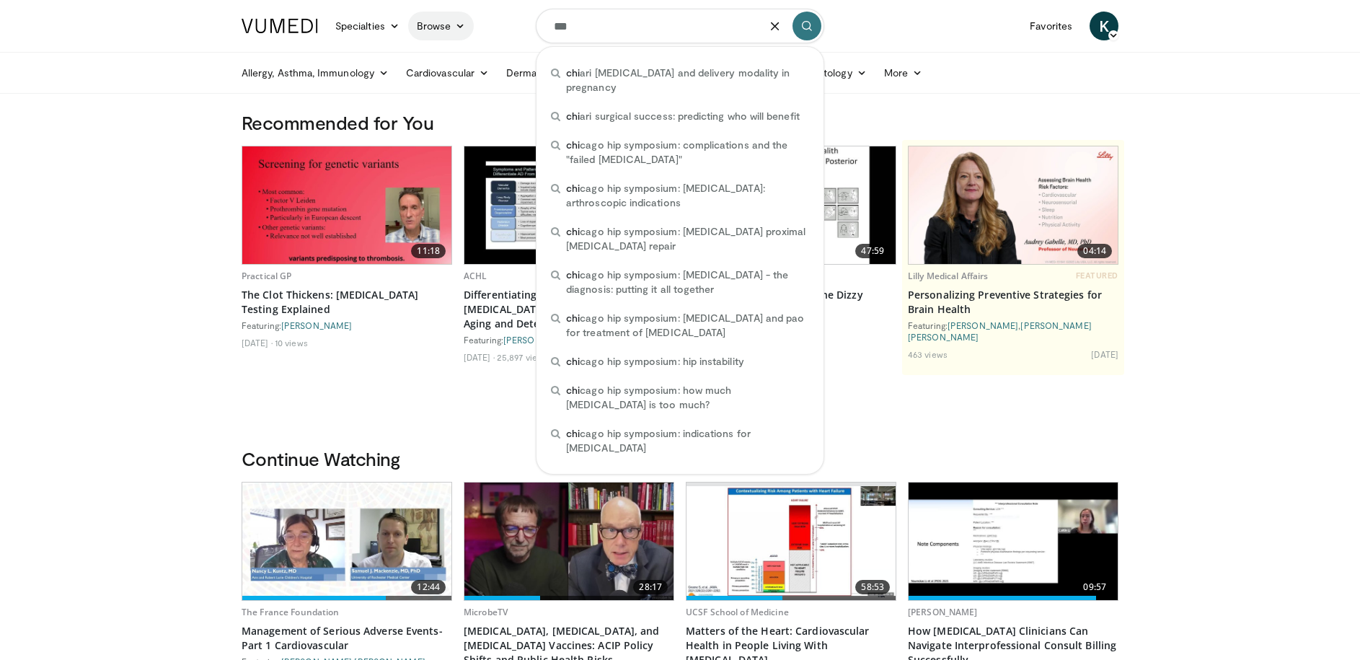
type input "***"
click at [452, 17] on link "Browse" at bounding box center [441, 26] width 66 height 29
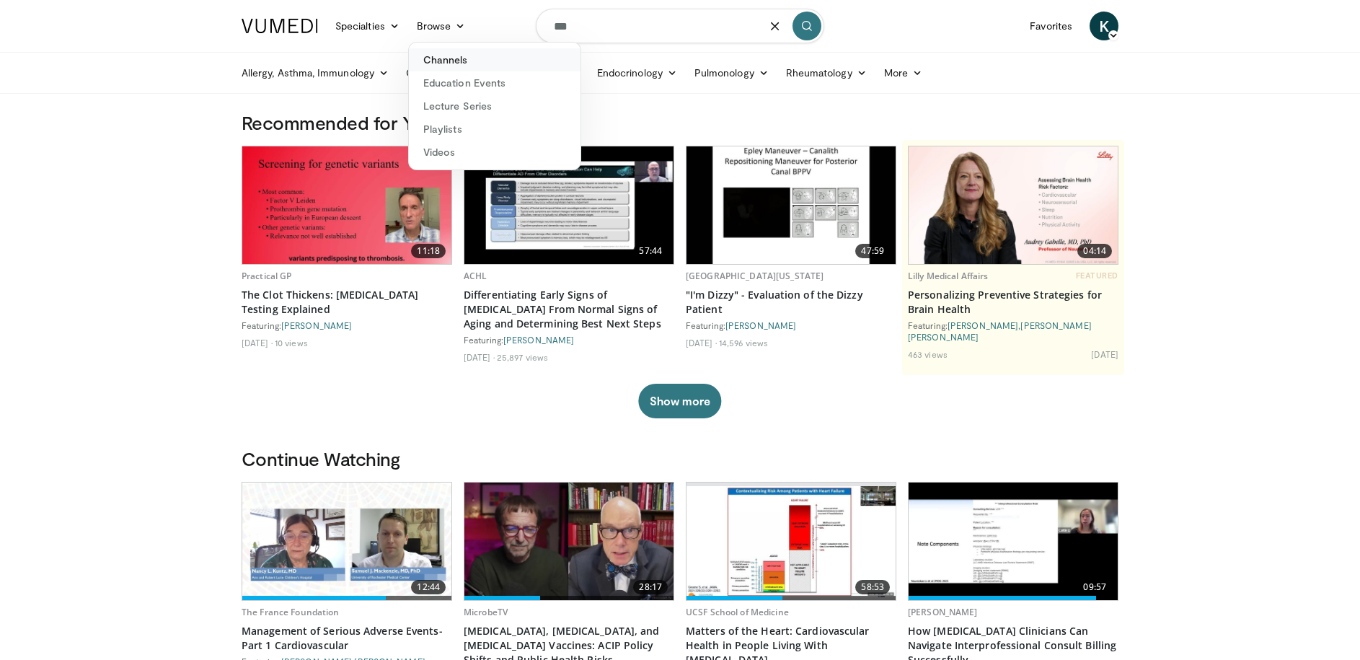
click at [460, 55] on link "Channels" at bounding box center [495, 59] width 172 height 23
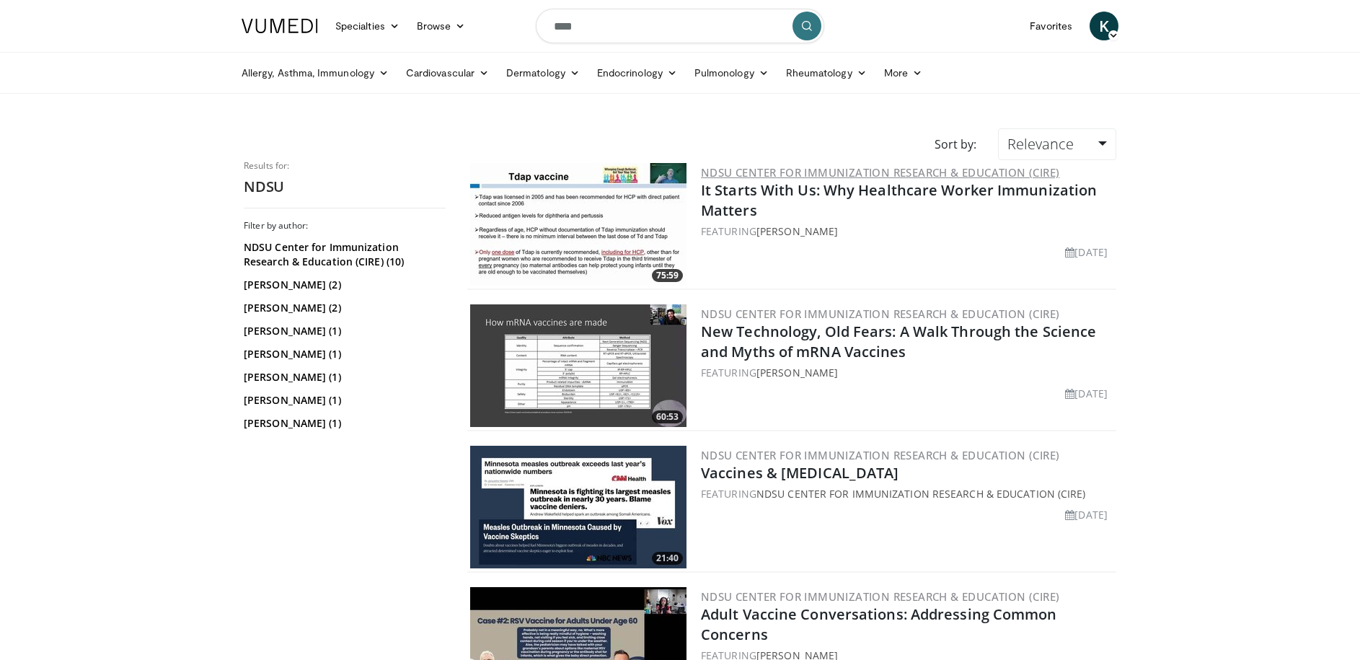
click at [765, 173] on link "NDSU Center for Immunization Research & Education (CIRE)" at bounding box center [880, 172] width 358 height 14
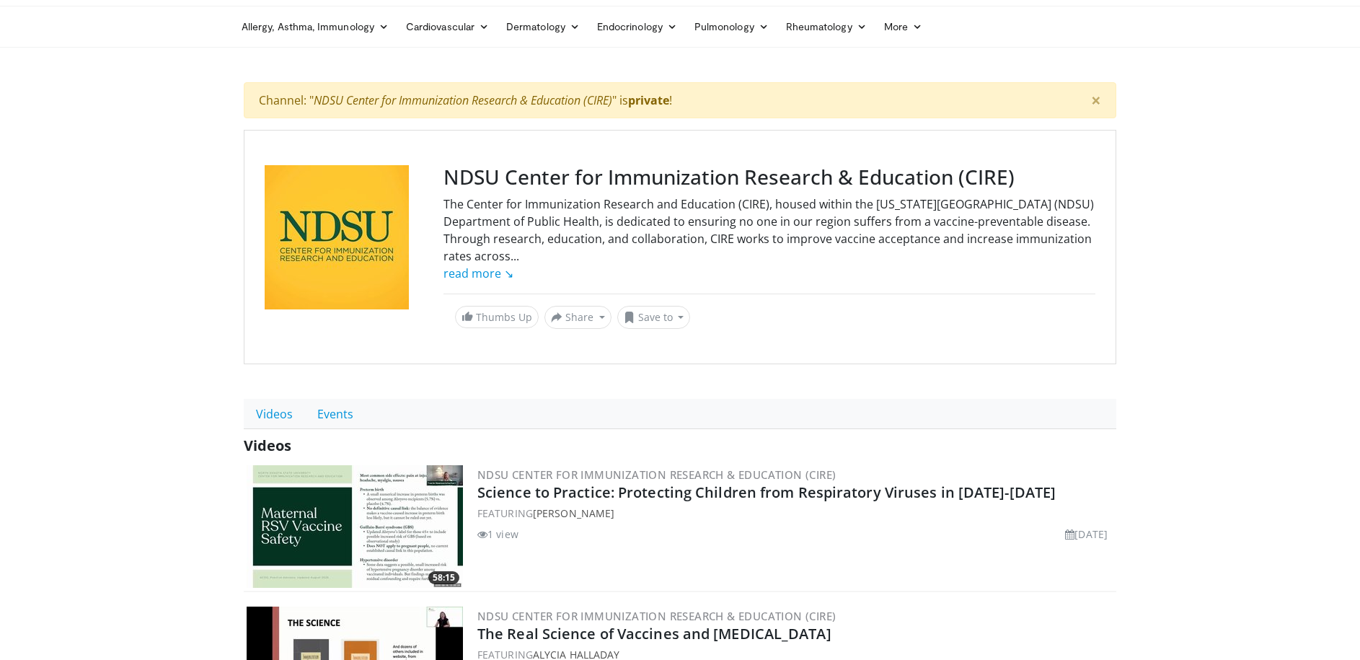
scroll to position [53, 0]
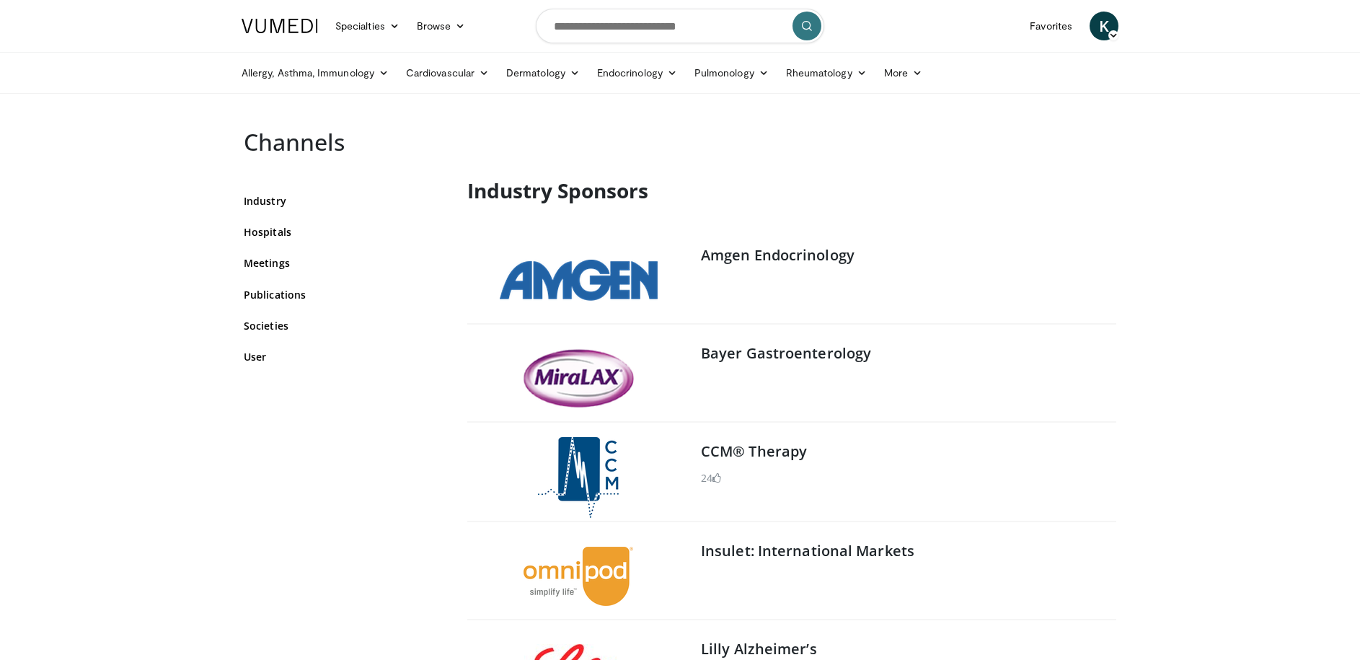
click at [274, 227] on link "Hospitals" at bounding box center [345, 231] width 202 height 15
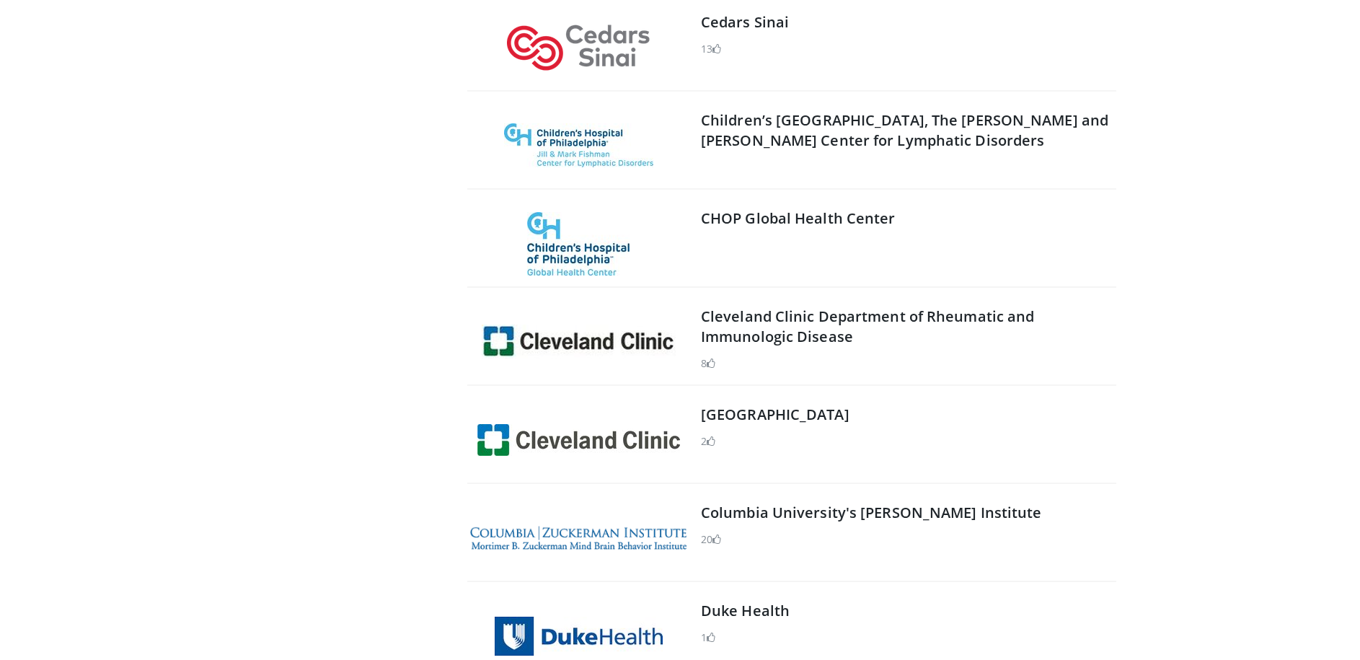
scroll to position [2062, 0]
click at [779, 212] on link "CHOP Global Health Center" at bounding box center [798, 216] width 195 height 19
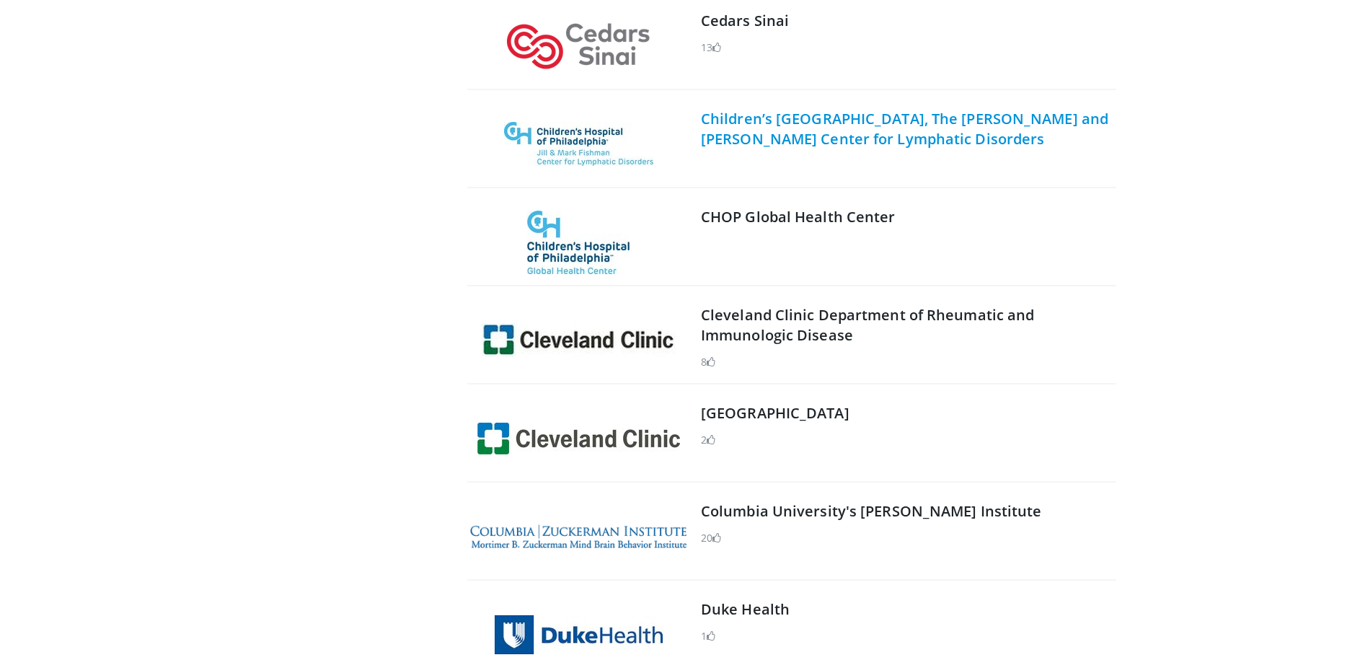
click at [754, 132] on link "Children’s Hospital of Philadelphia, The Jill and Mark Fishman Center for Lymph…" at bounding box center [904, 129] width 407 height 40
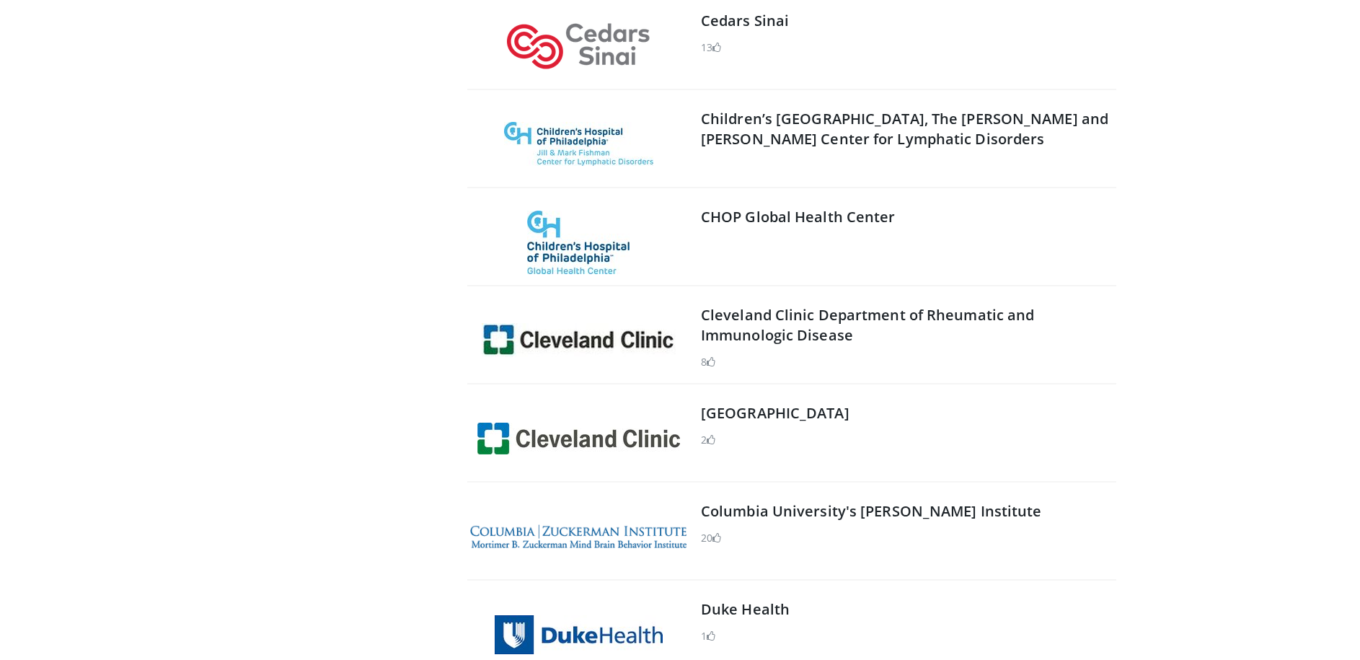
click at [835, 226] on link "CHOP Global Health Center" at bounding box center [798, 216] width 195 height 19
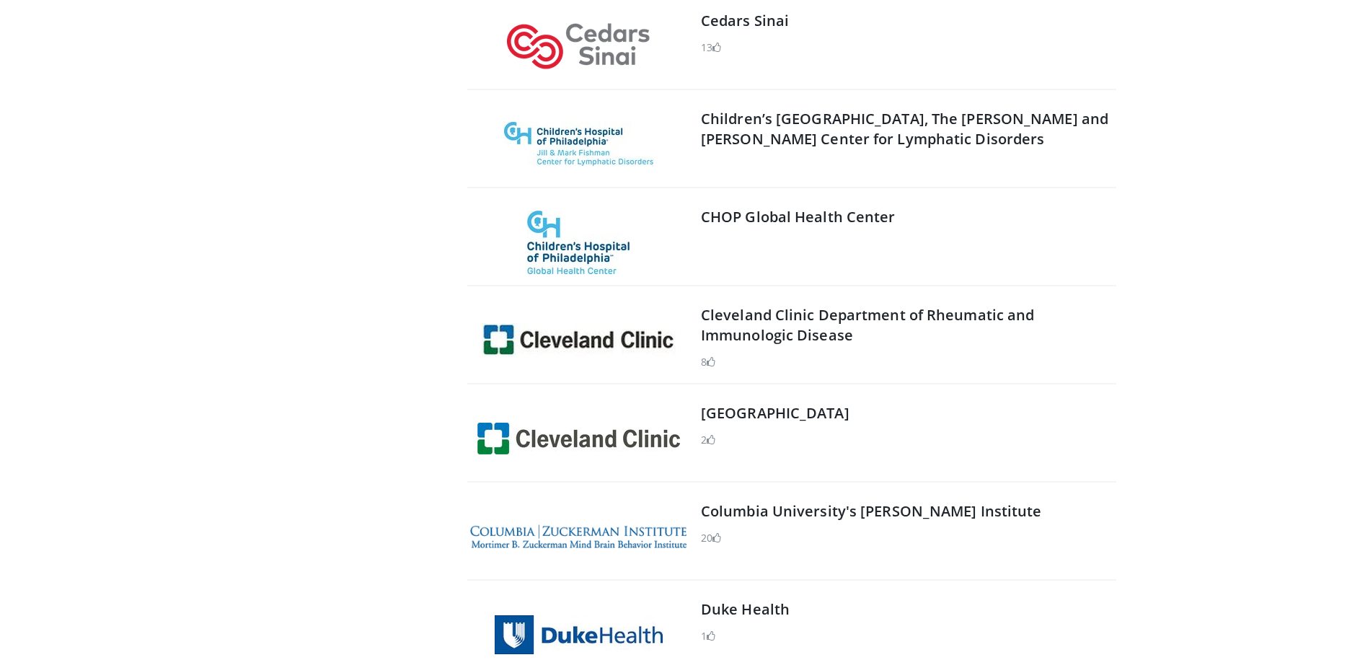
click at [812, 403] on link "Cleveland Clinic Primary Care Institute" at bounding box center [775, 412] width 149 height 19
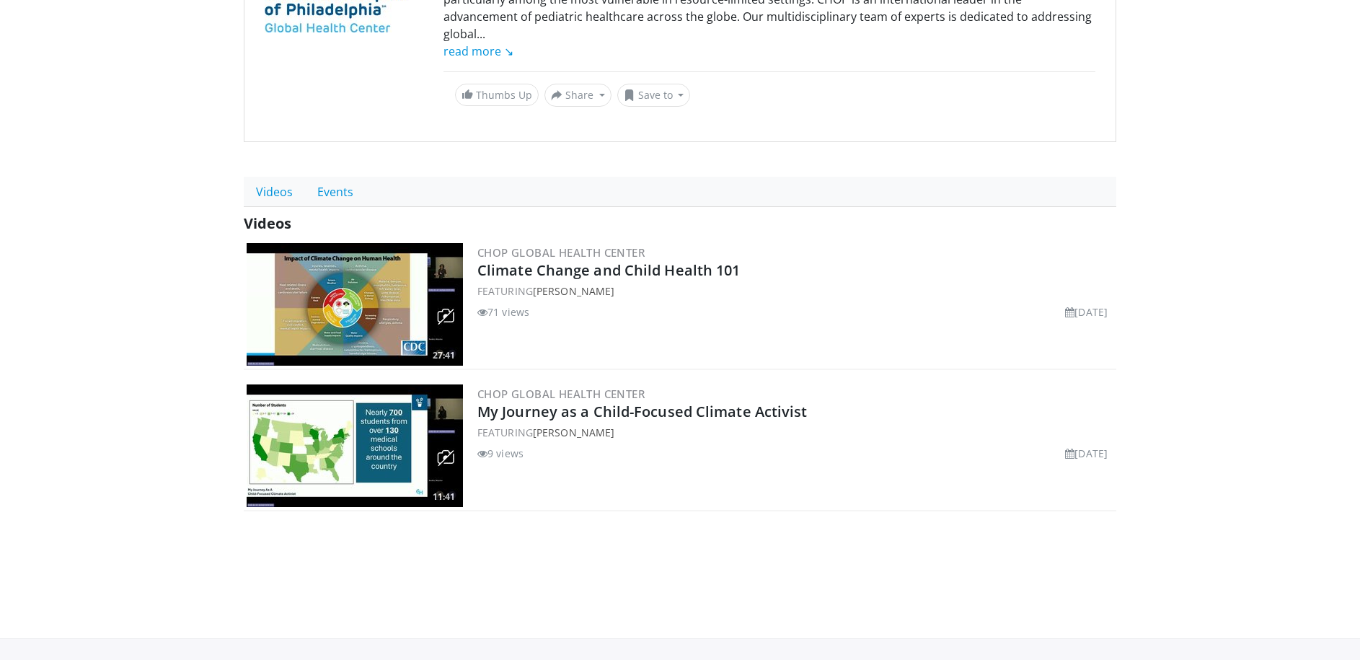
scroll to position [221, 0]
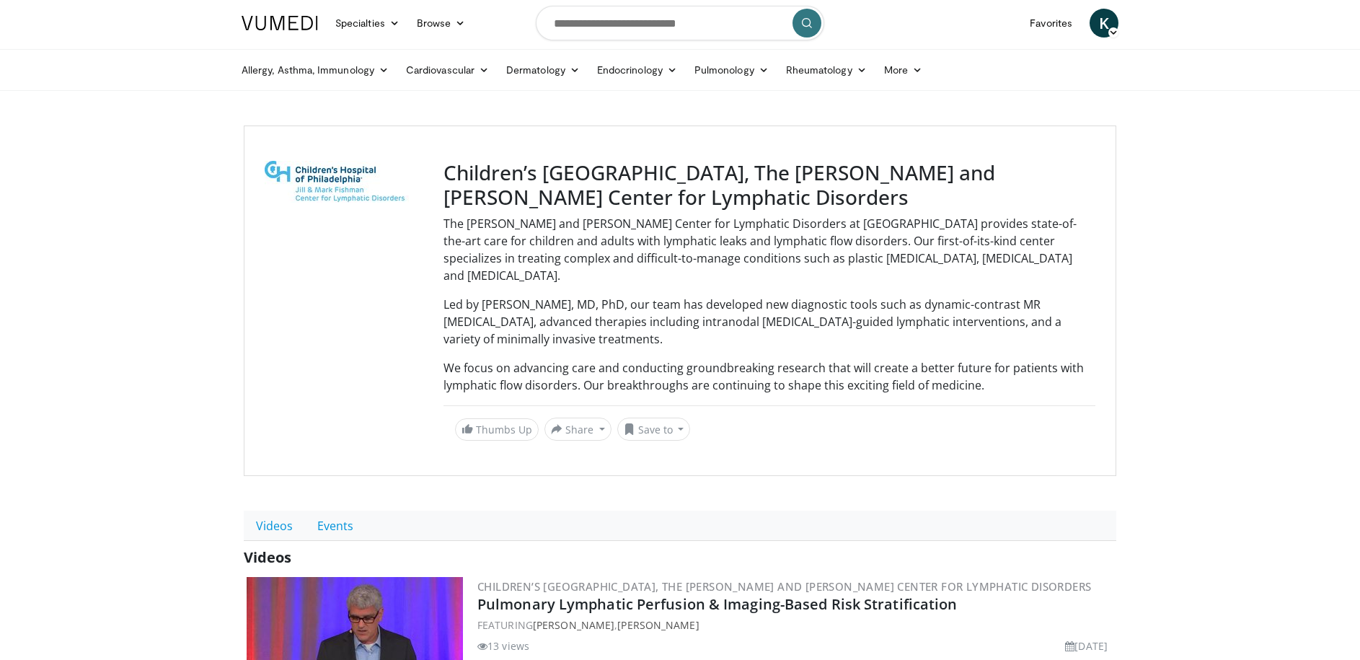
scroll to position [17, 0]
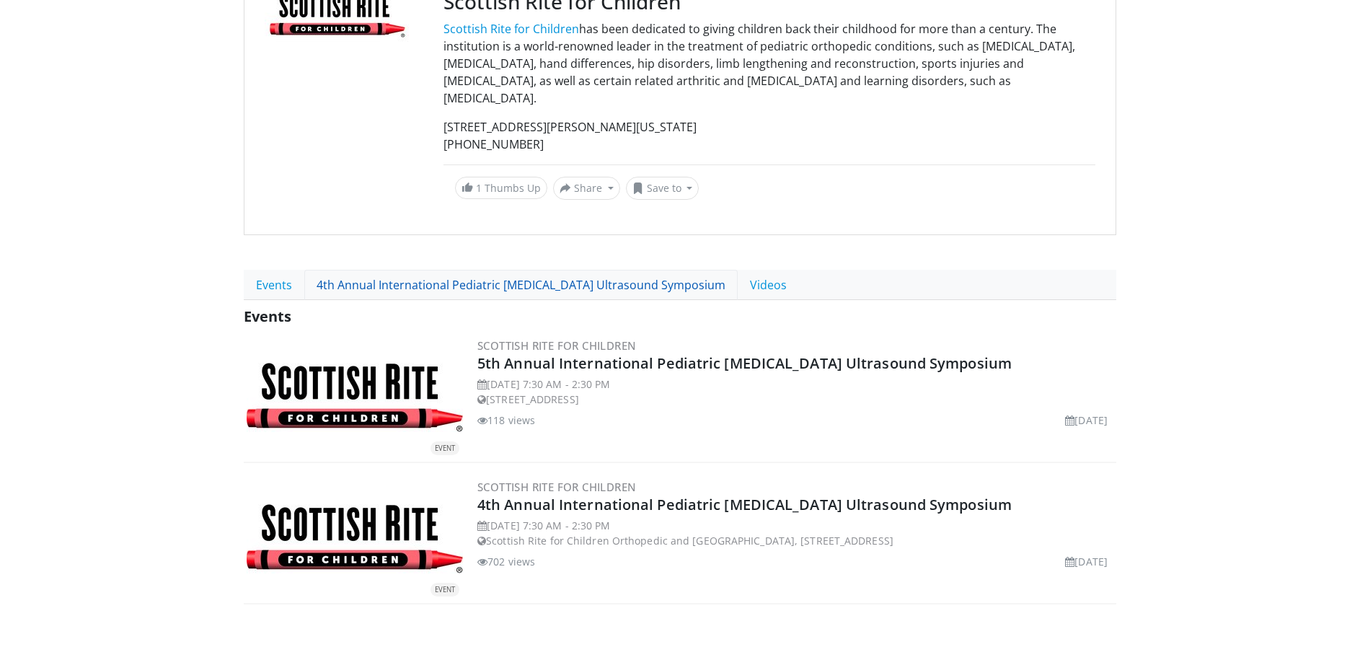
click at [548, 270] on link "4th Annual International Pediatric [MEDICAL_DATA] Ultrasound Symposium" at bounding box center [520, 285] width 433 height 30
click at [752, 270] on link "Videos" at bounding box center [768, 285] width 61 height 30
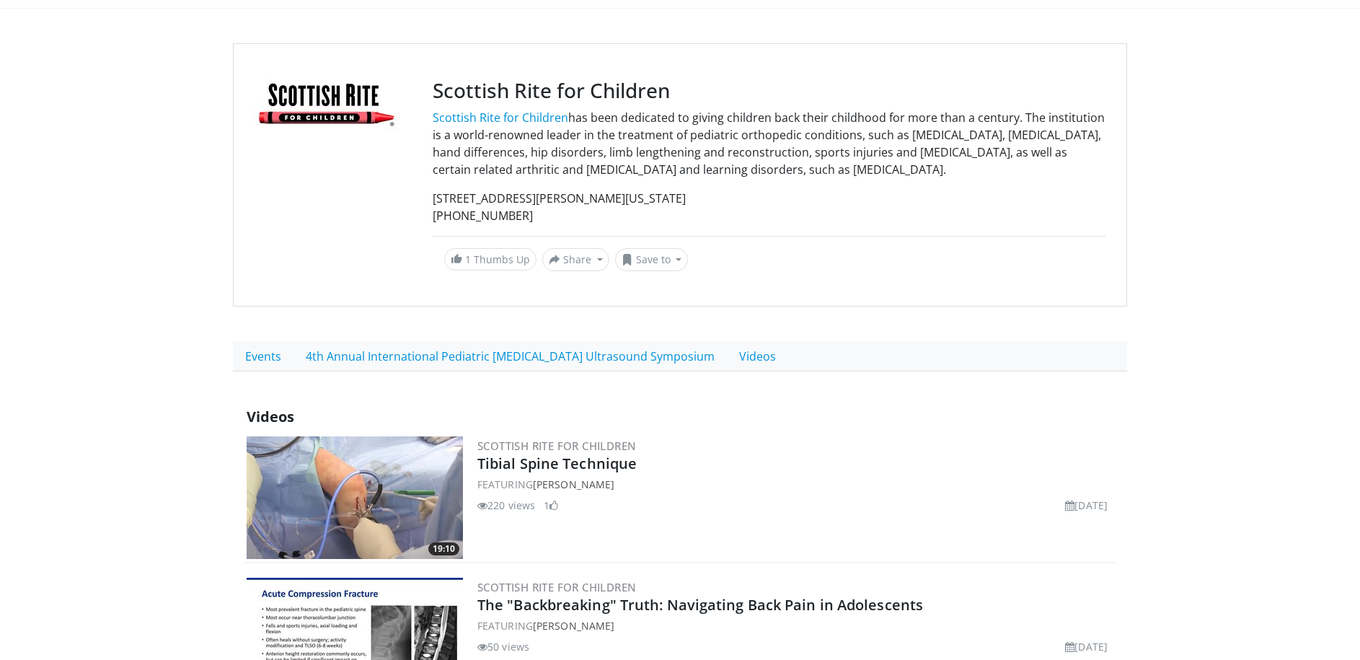
scroll to position [89, 0]
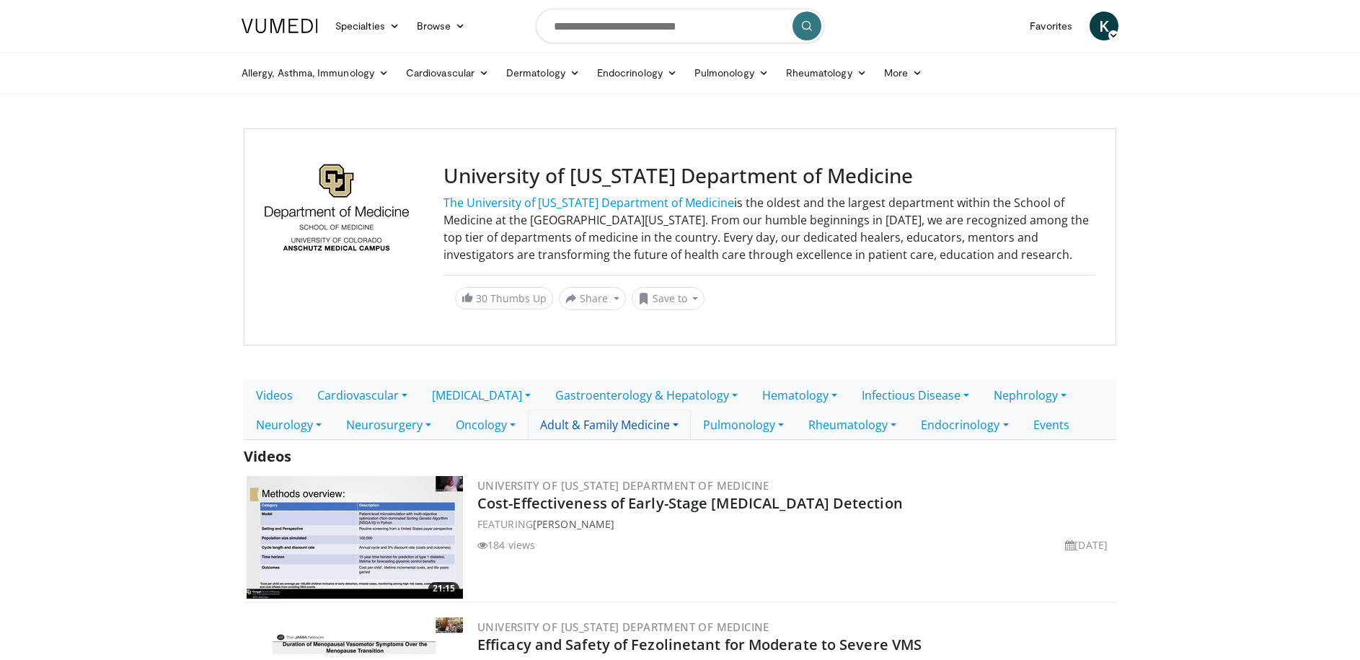
click at [667, 440] on link "Adult & Family Medicine" at bounding box center [609, 425] width 163 height 30
click at [602, 345] on div "University of Colorado Department of Medicine The University of Colorado Depart…" at bounding box center [680, 236] width 873 height 217
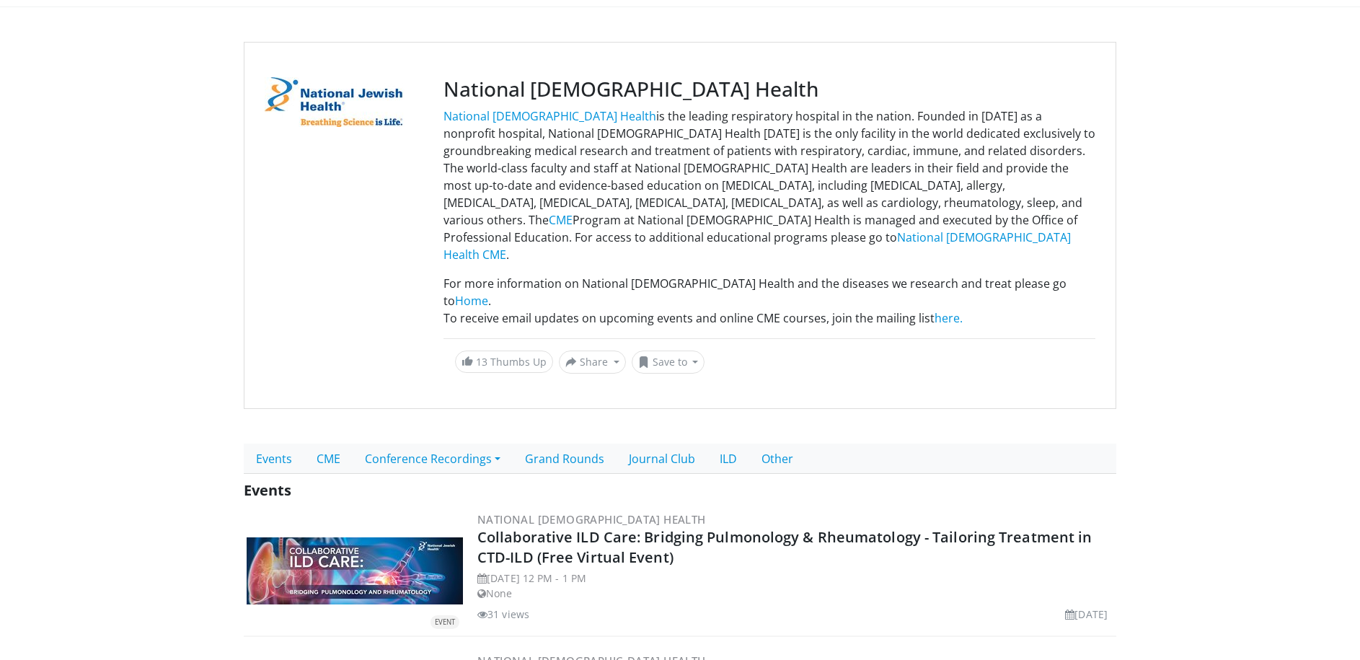
scroll to position [87, 0]
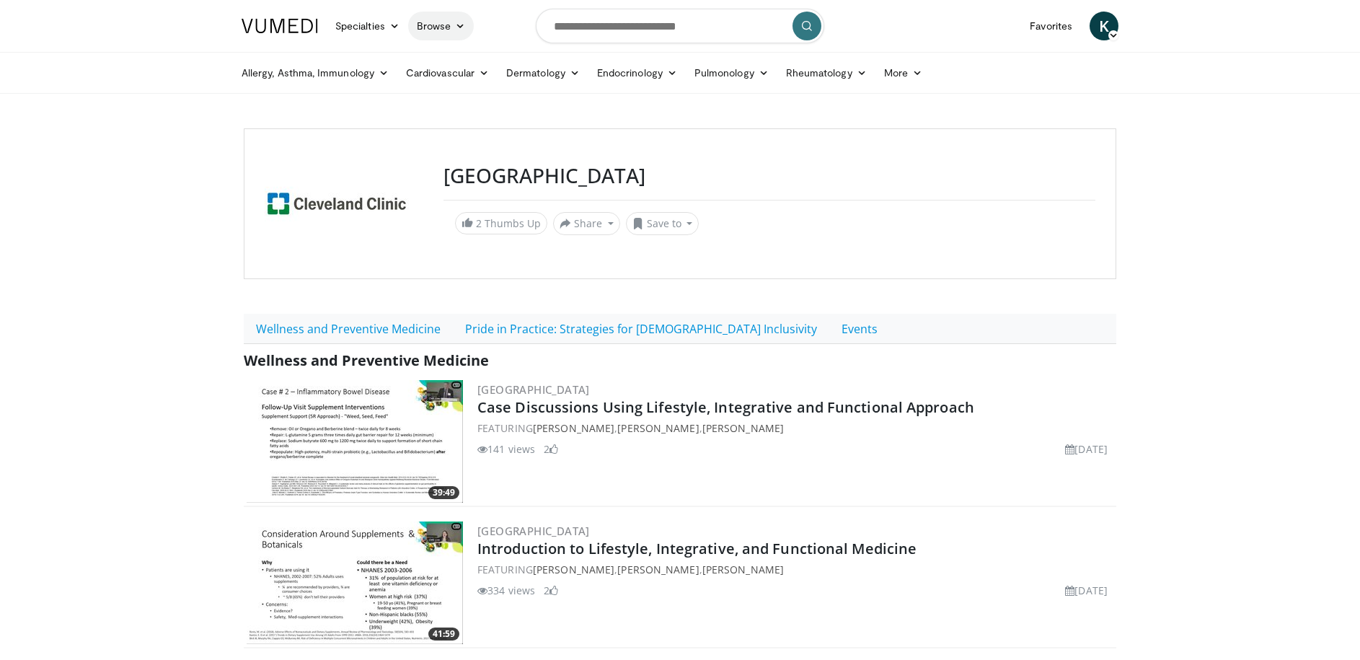
click at [447, 24] on link "Browse" at bounding box center [441, 26] width 66 height 29
click at [462, 59] on link "Channels" at bounding box center [495, 59] width 172 height 23
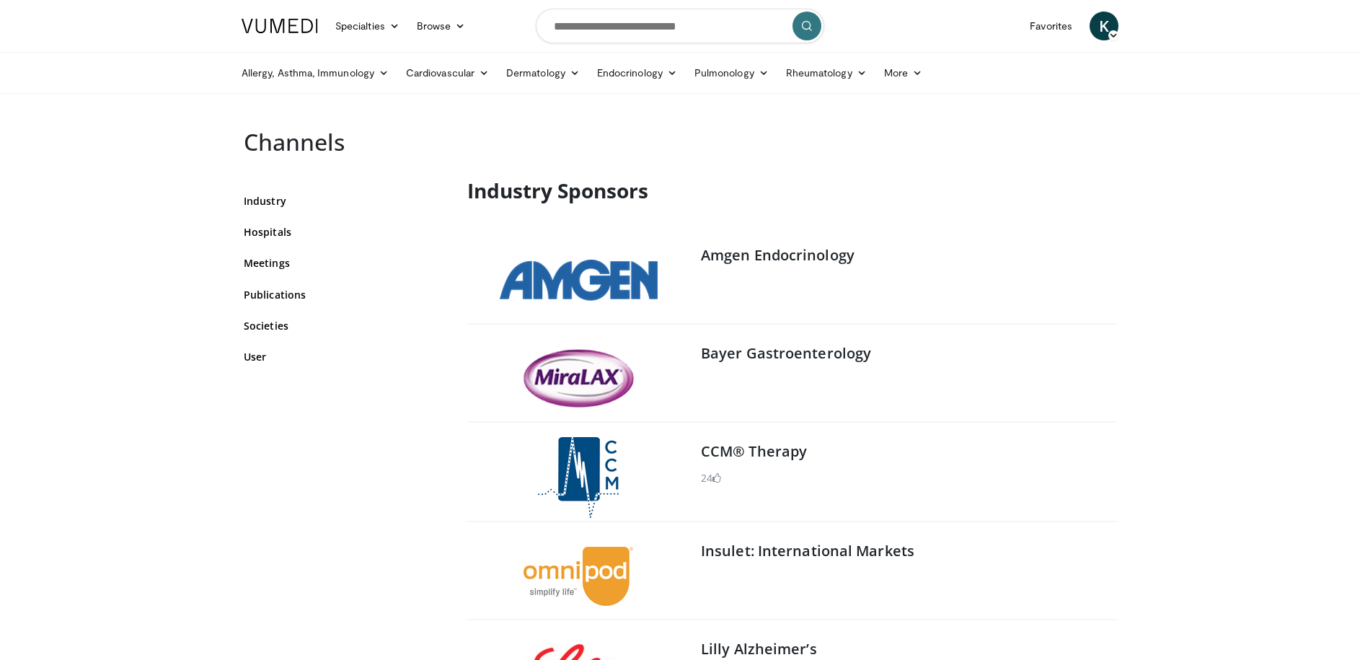
click at [284, 356] on link "User" at bounding box center [345, 356] width 202 height 15
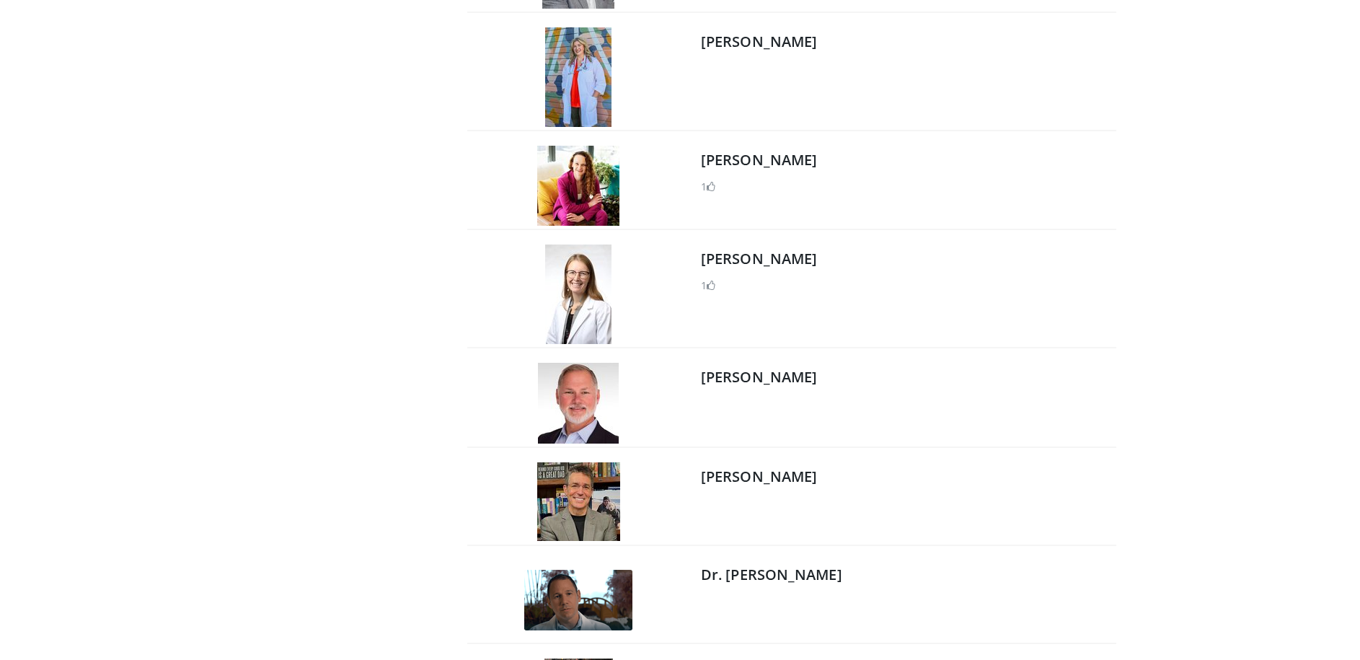
scroll to position [22226, 0]
click at [762, 257] on link "[PERSON_NAME]" at bounding box center [759, 257] width 116 height 19
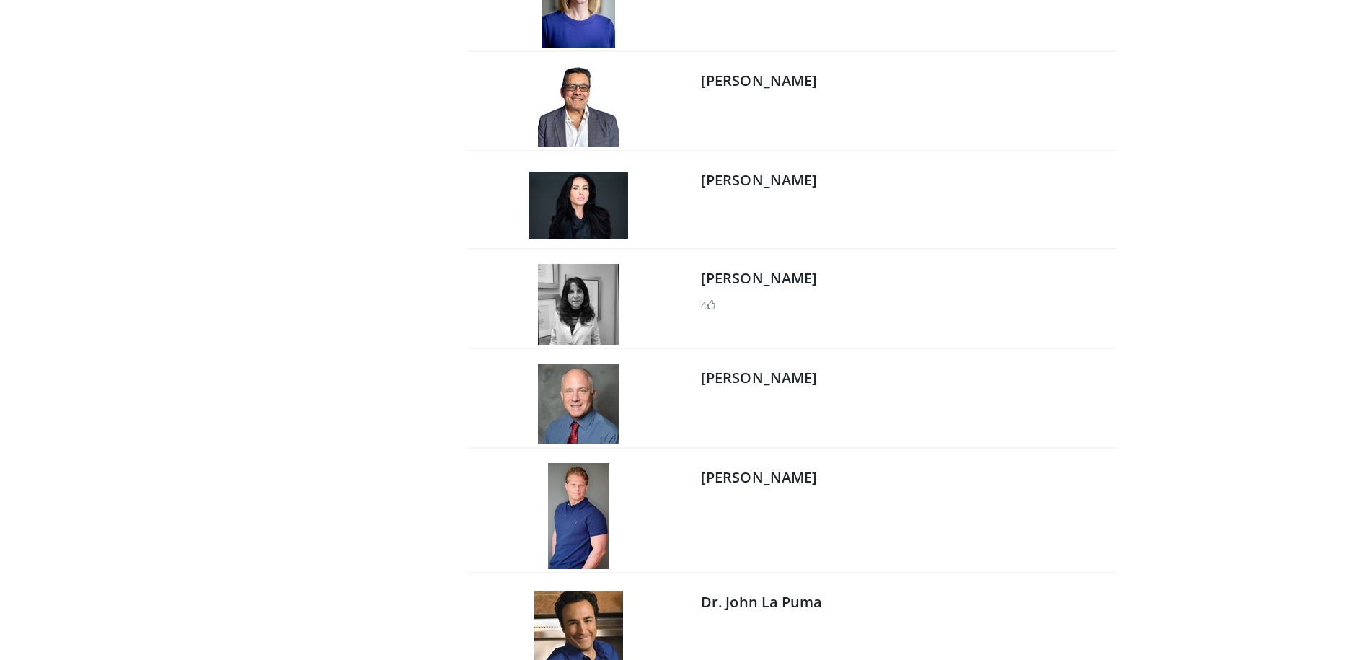
scroll to position [23257, 0]
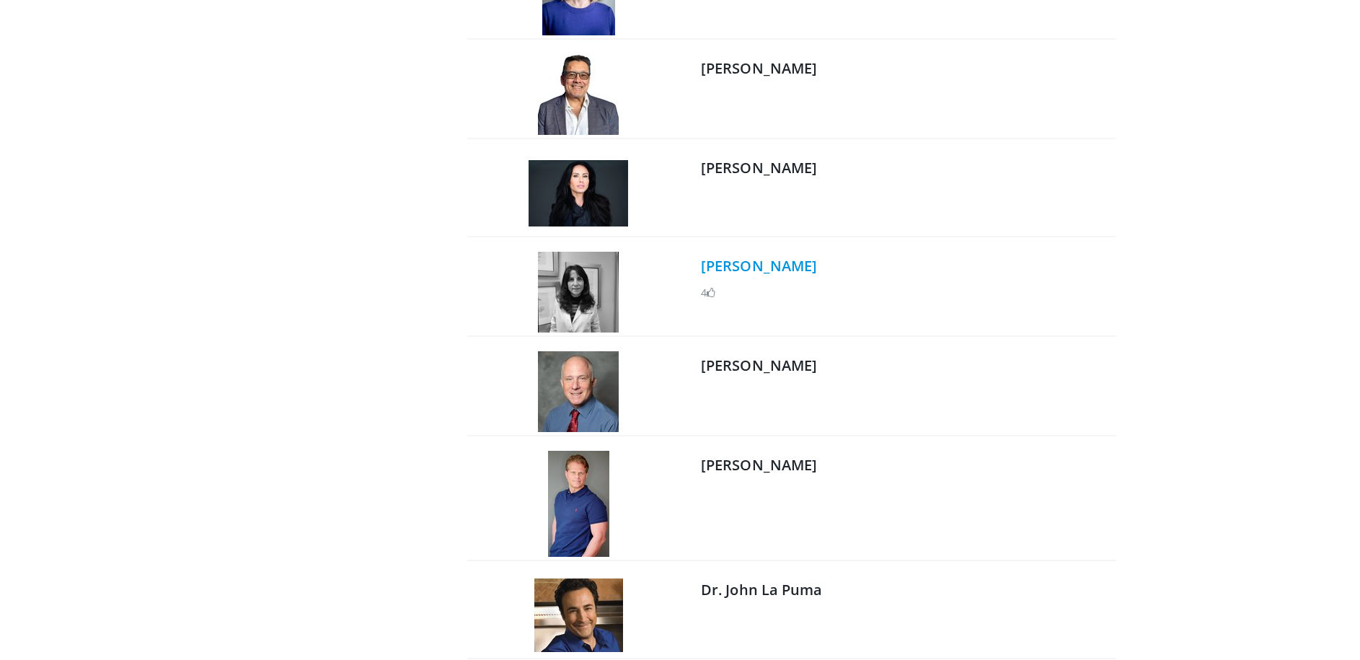
click at [755, 260] on link "Dr. Iris Gorfinkel" at bounding box center [759, 265] width 116 height 19
click at [777, 78] on link "Dr. Enrique Chacon-Cruz" at bounding box center [759, 67] width 116 height 19
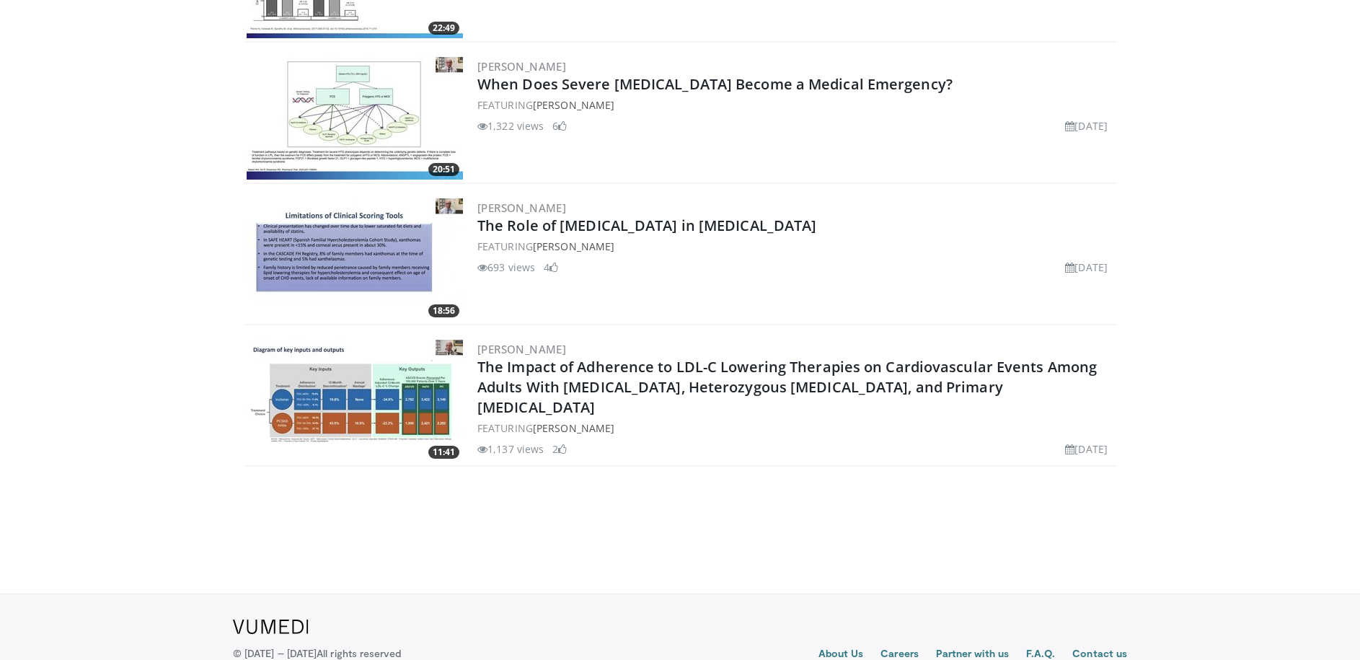
scroll to position [768, 0]
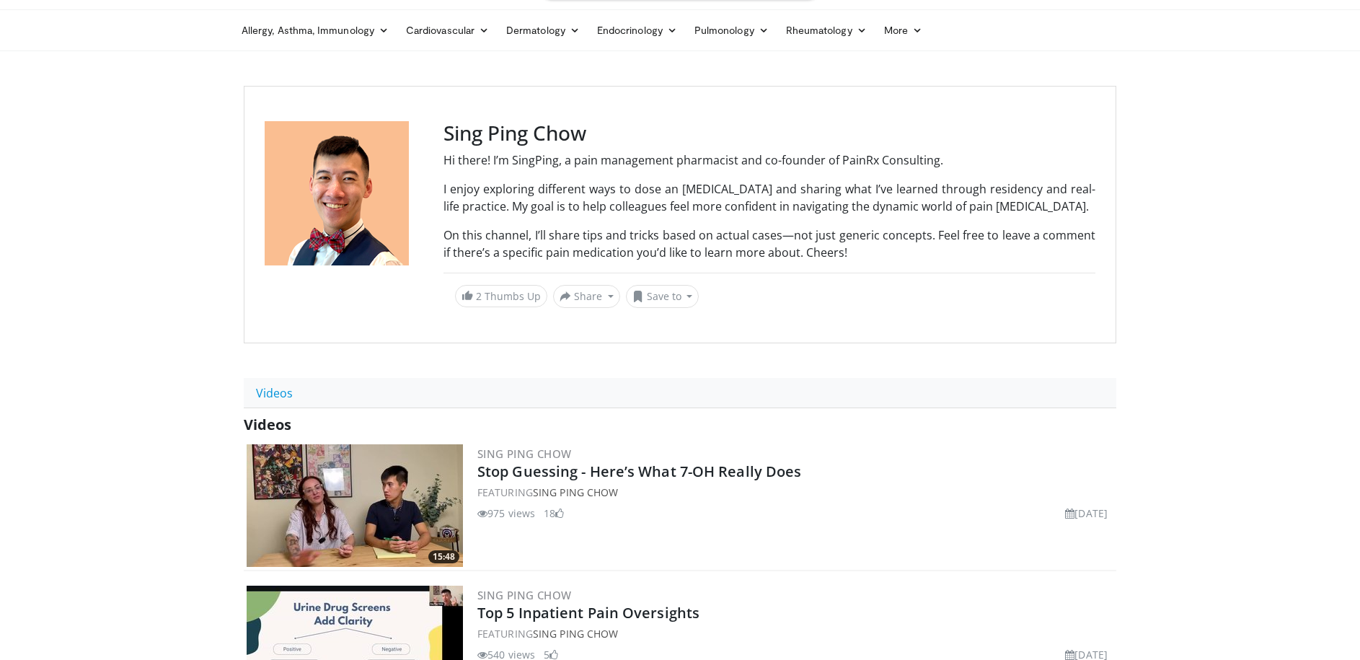
scroll to position [50, 0]
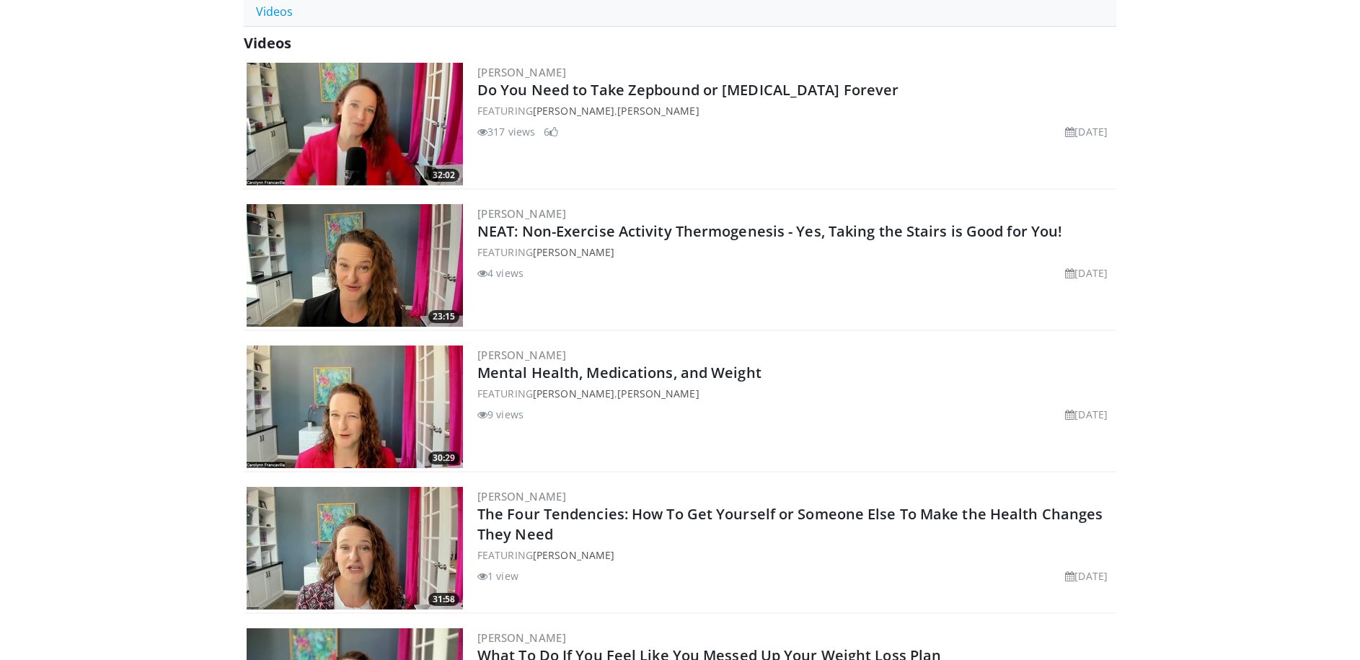
scroll to position [485, 0]
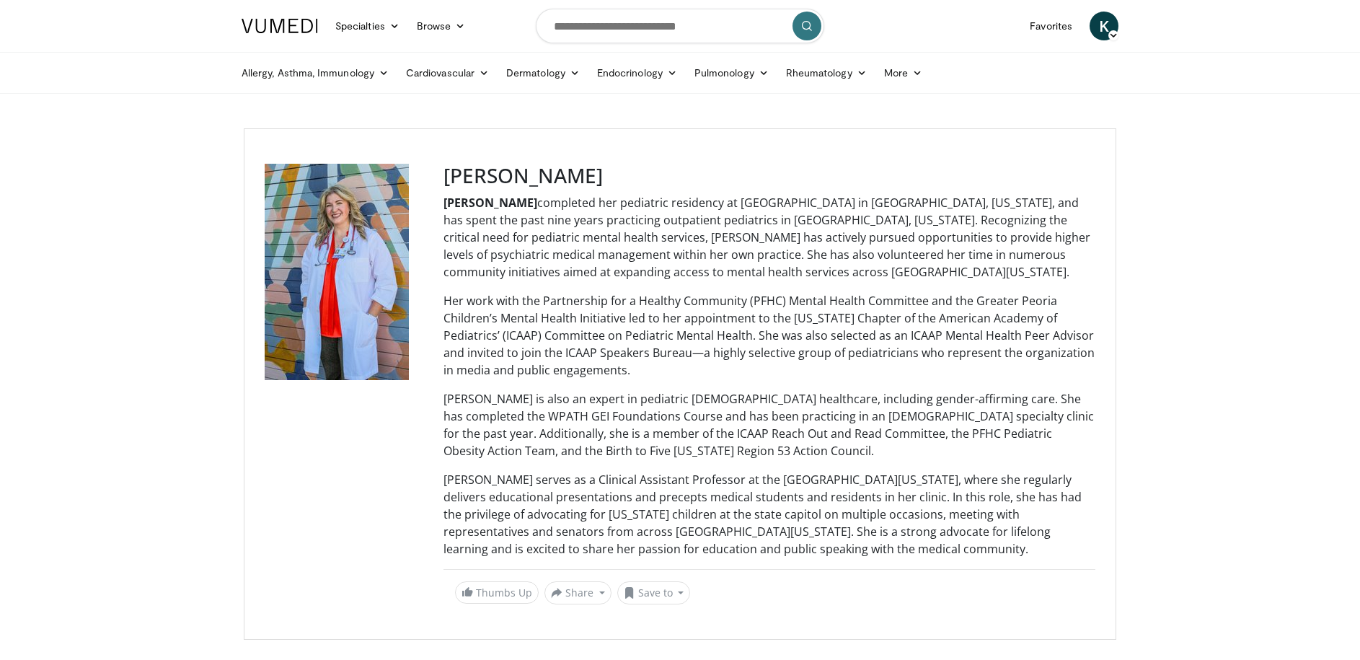
click at [694, 28] on input "Search topics, interventions" at bounding box center [680, 26] width 288 height 35
type input "****"
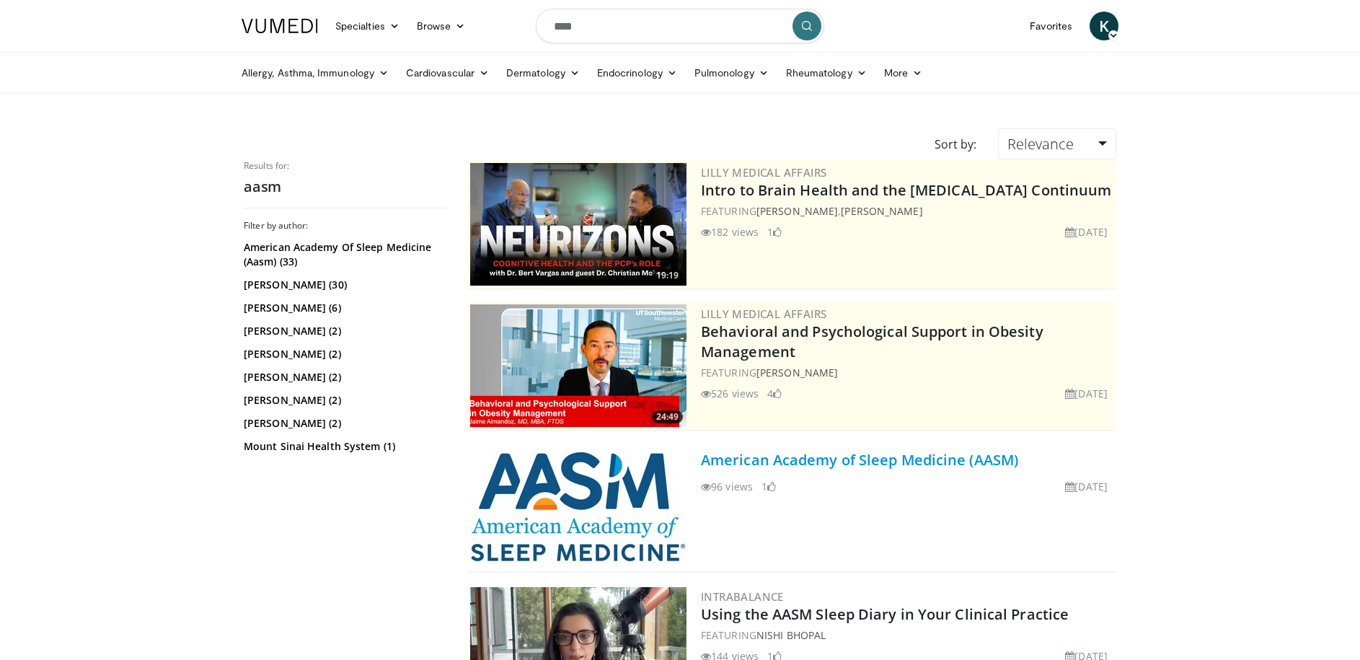
click at [789, 454] on link "American Academy of Sleep Medicine (AASM)" at bounding box center [859, 459] width 317 height 19
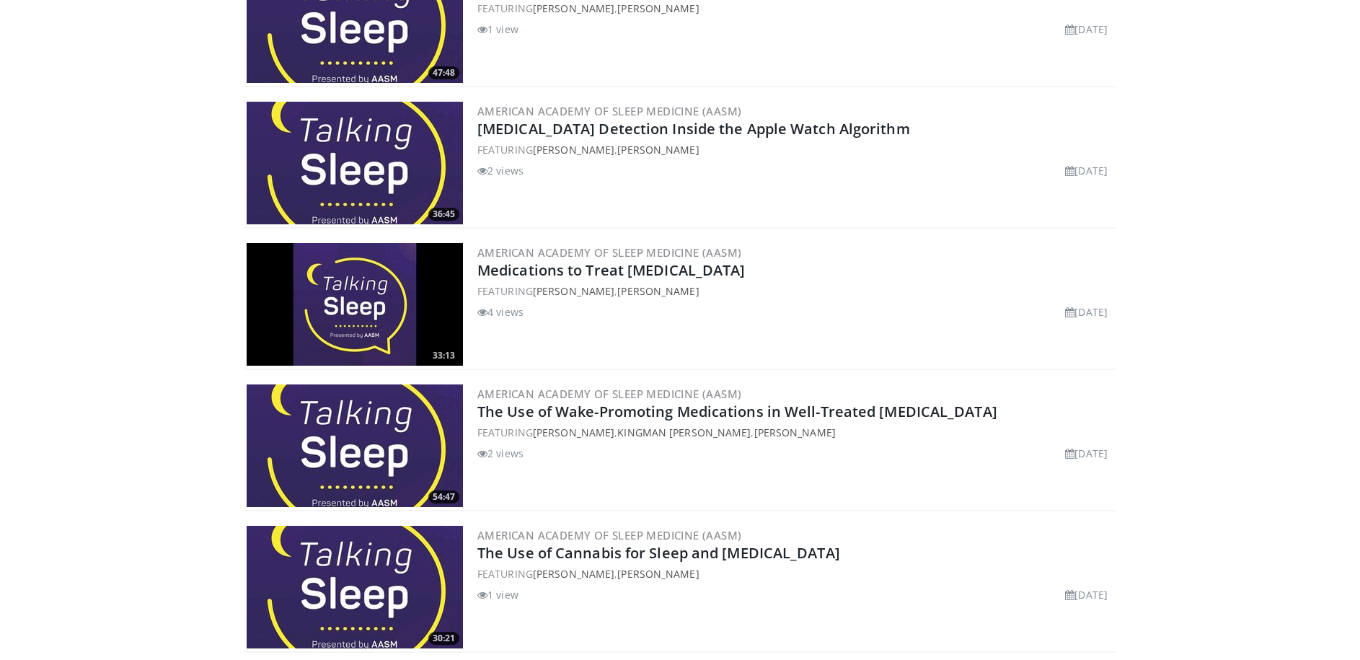
scroll to position [873, 0]
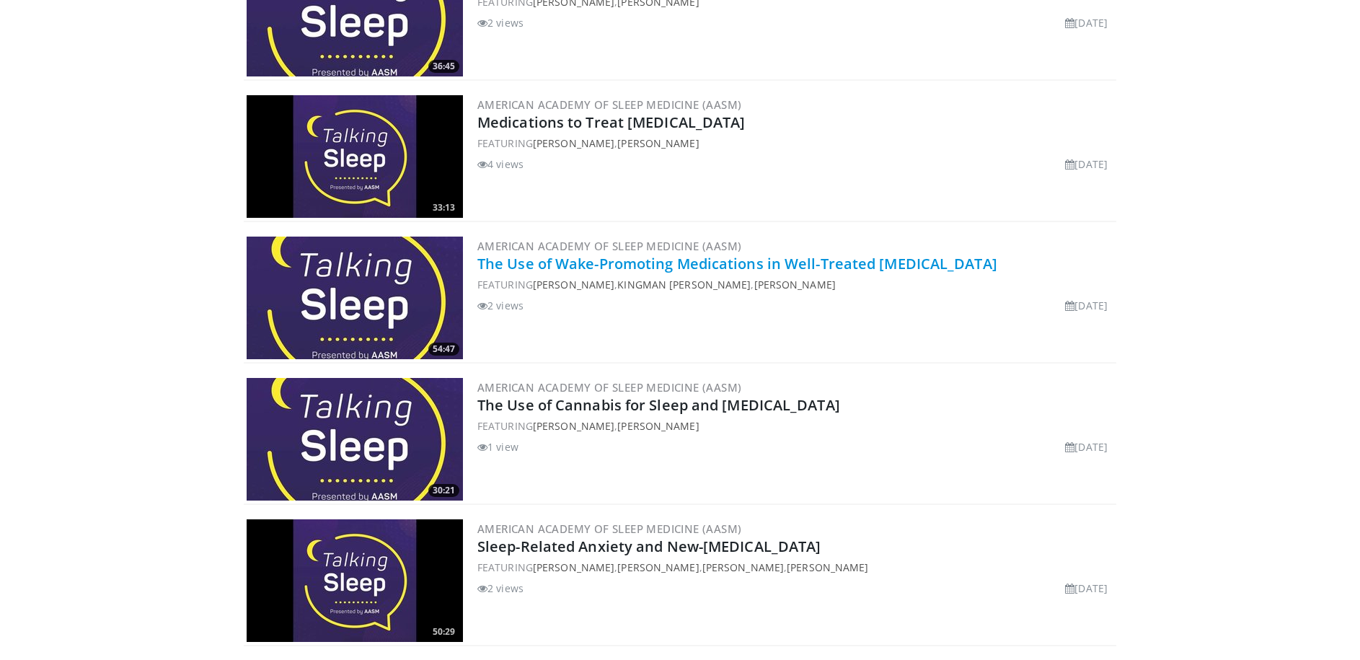
click at [539, 264] on link "The Use of Wake-Promoting Medications in Well-Treated [MEDICAL_DATA]" at bounding box center [737, 263] width 520 height 19
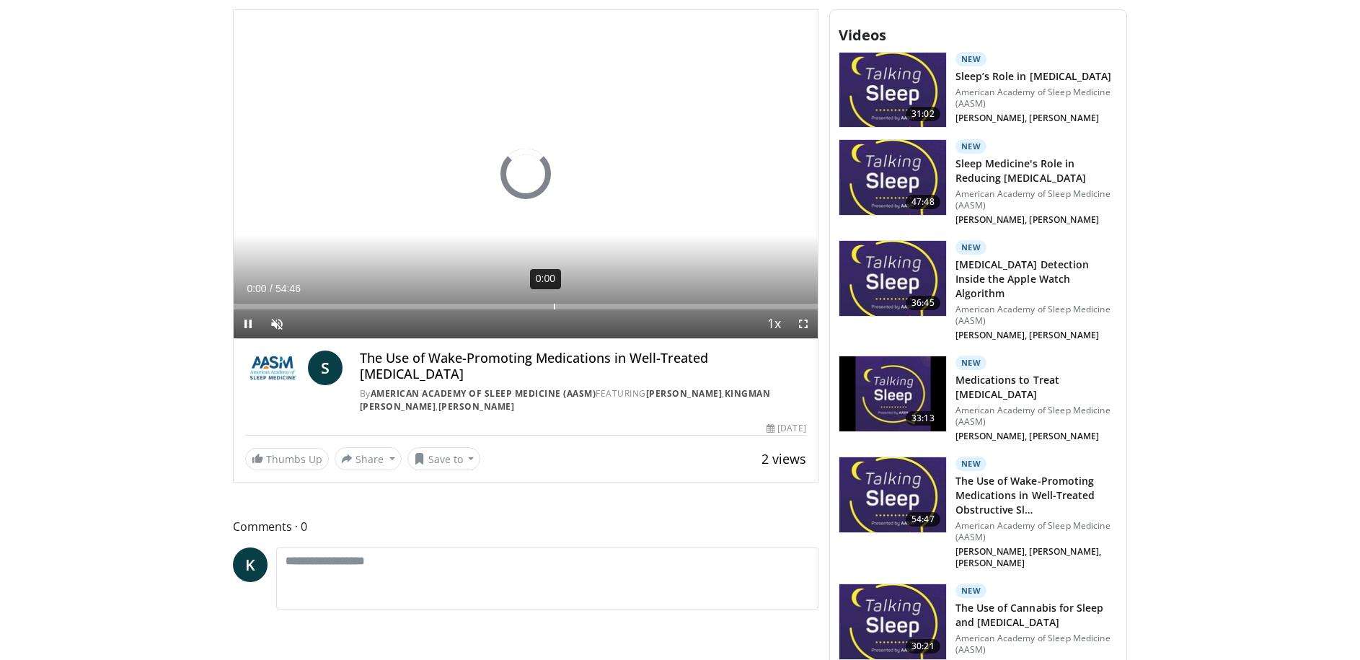
scroll to position [562, 0]
